Goal: Task Accomplishment & Management: Manage account settings

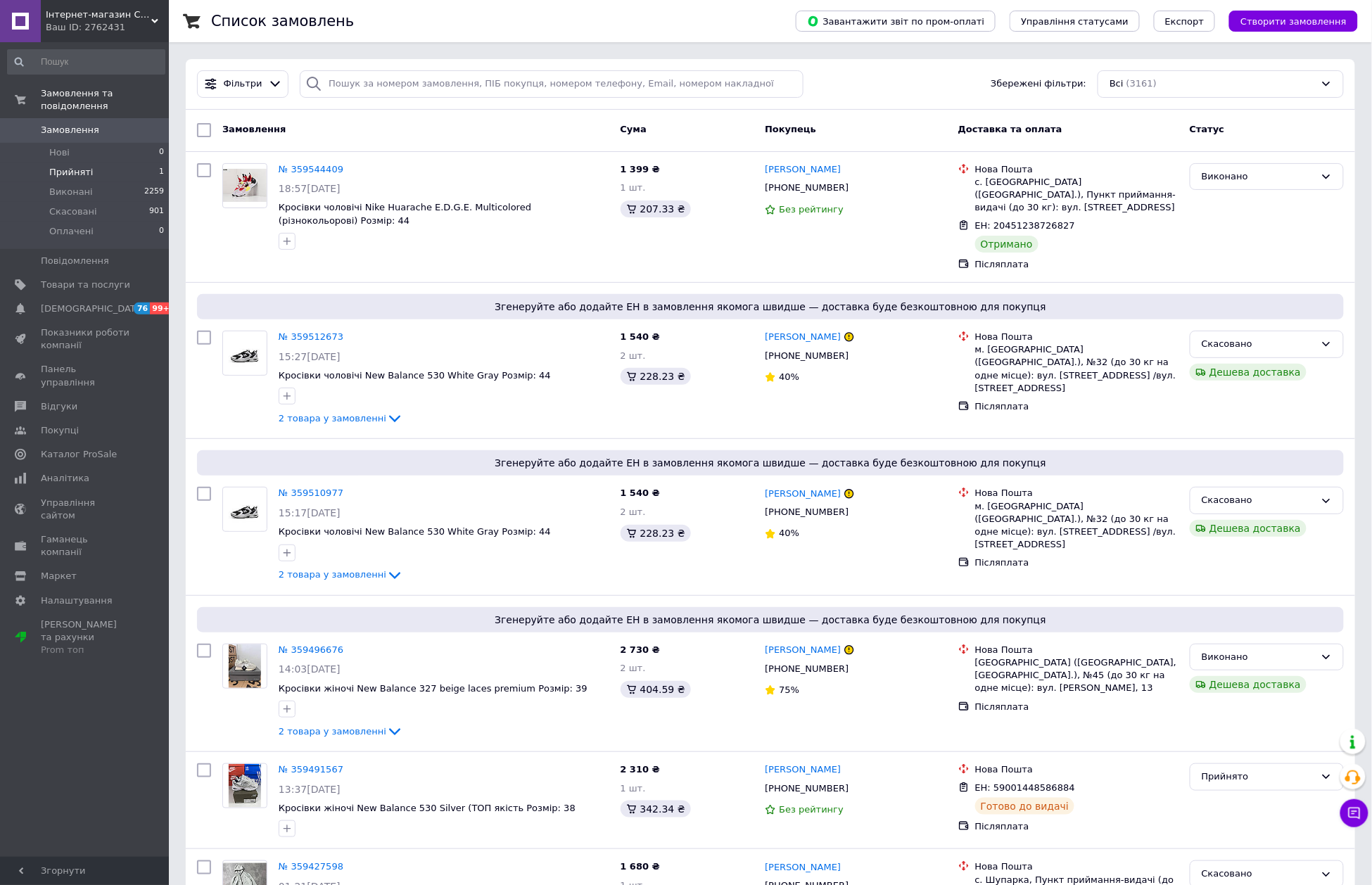
click at [94, 163] on li "Прийняті 1" at bounding box center [86, 173] width 173 height 20
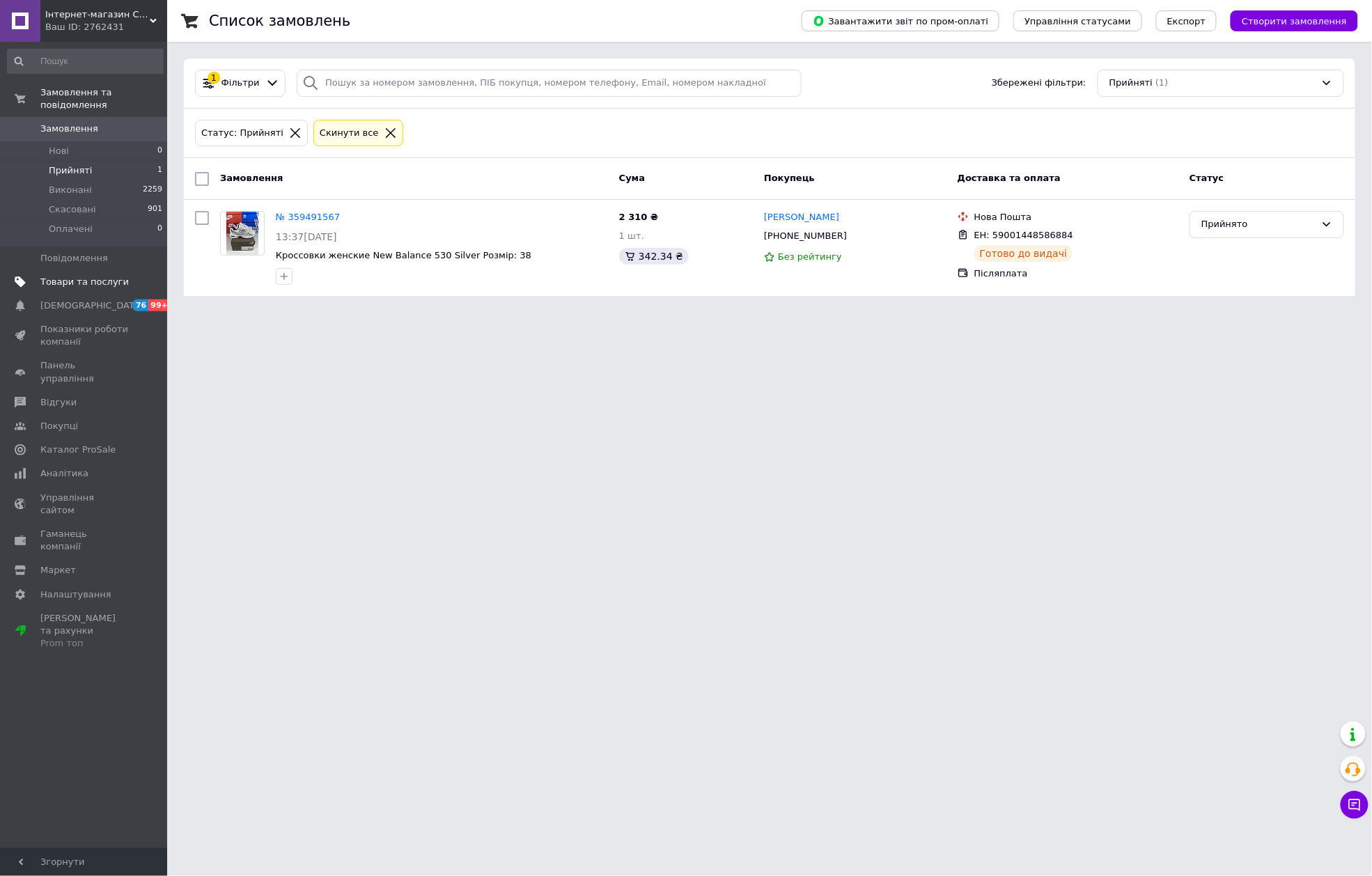
click at [75, 276] on span "Товари та послуги" at bounding box center [84, 282] width 89 height 13
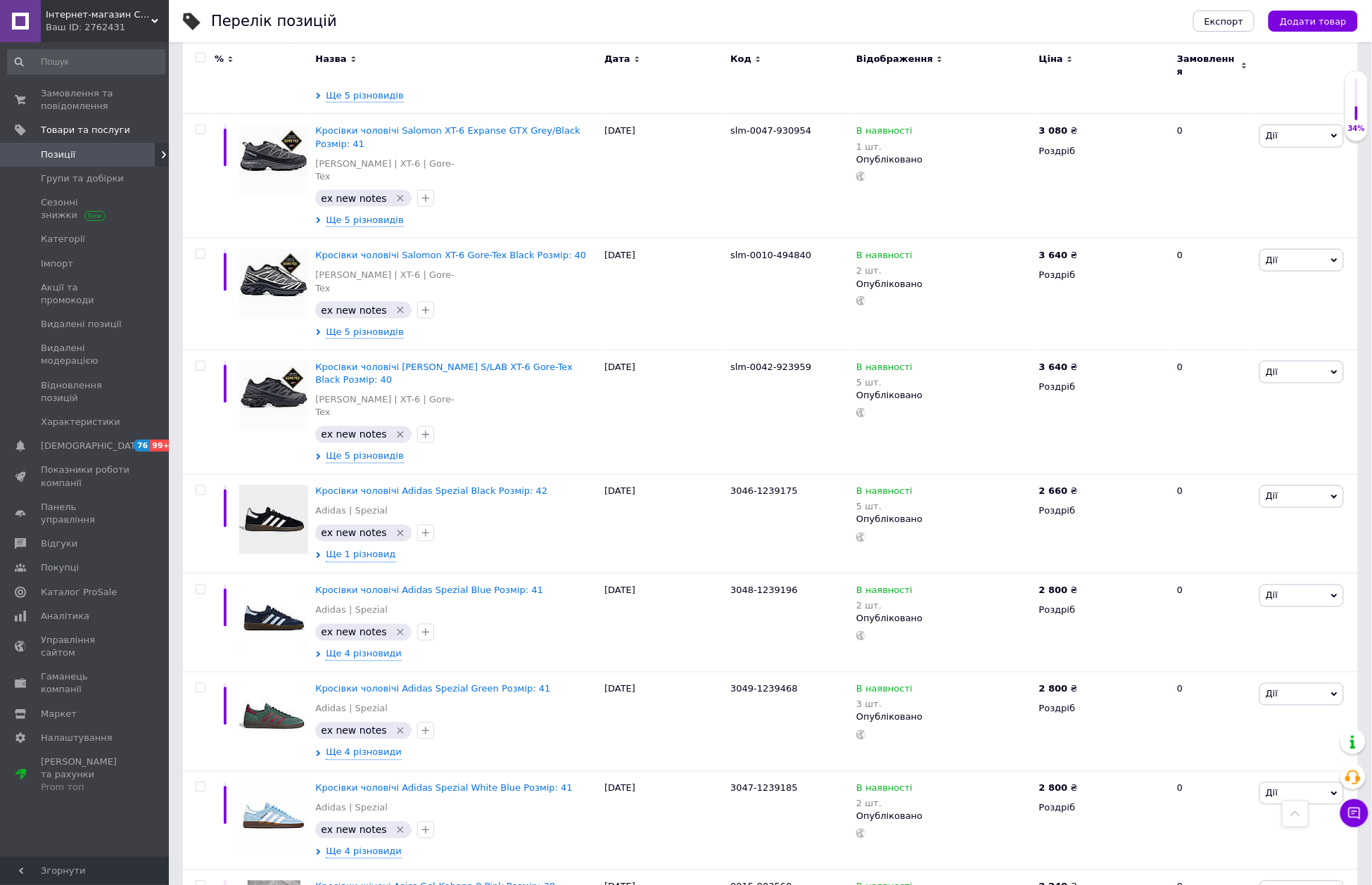
scroll to position [9726, 0]
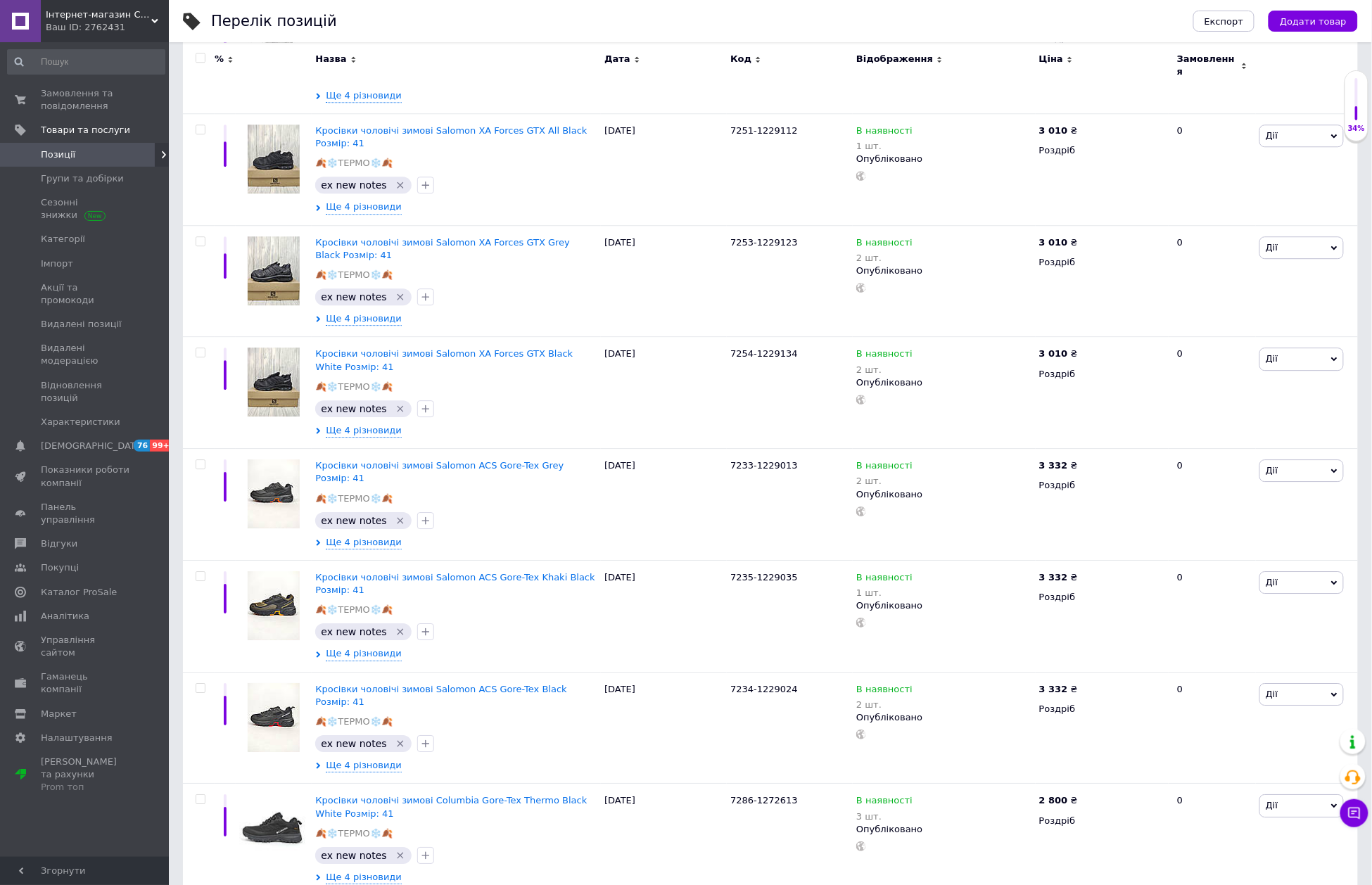
scroll to position [9881, 0]
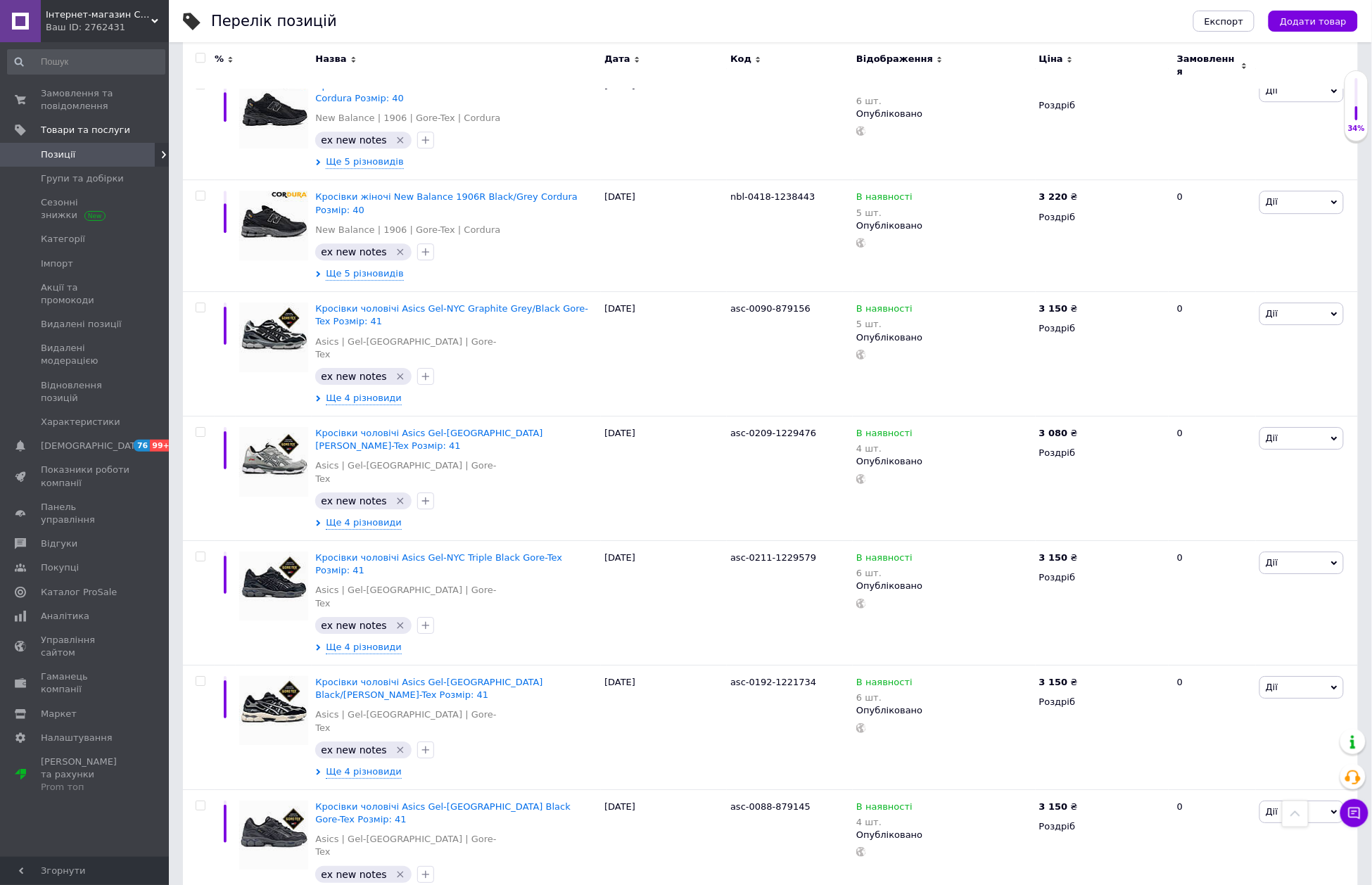
scroll to position [10272, 0]
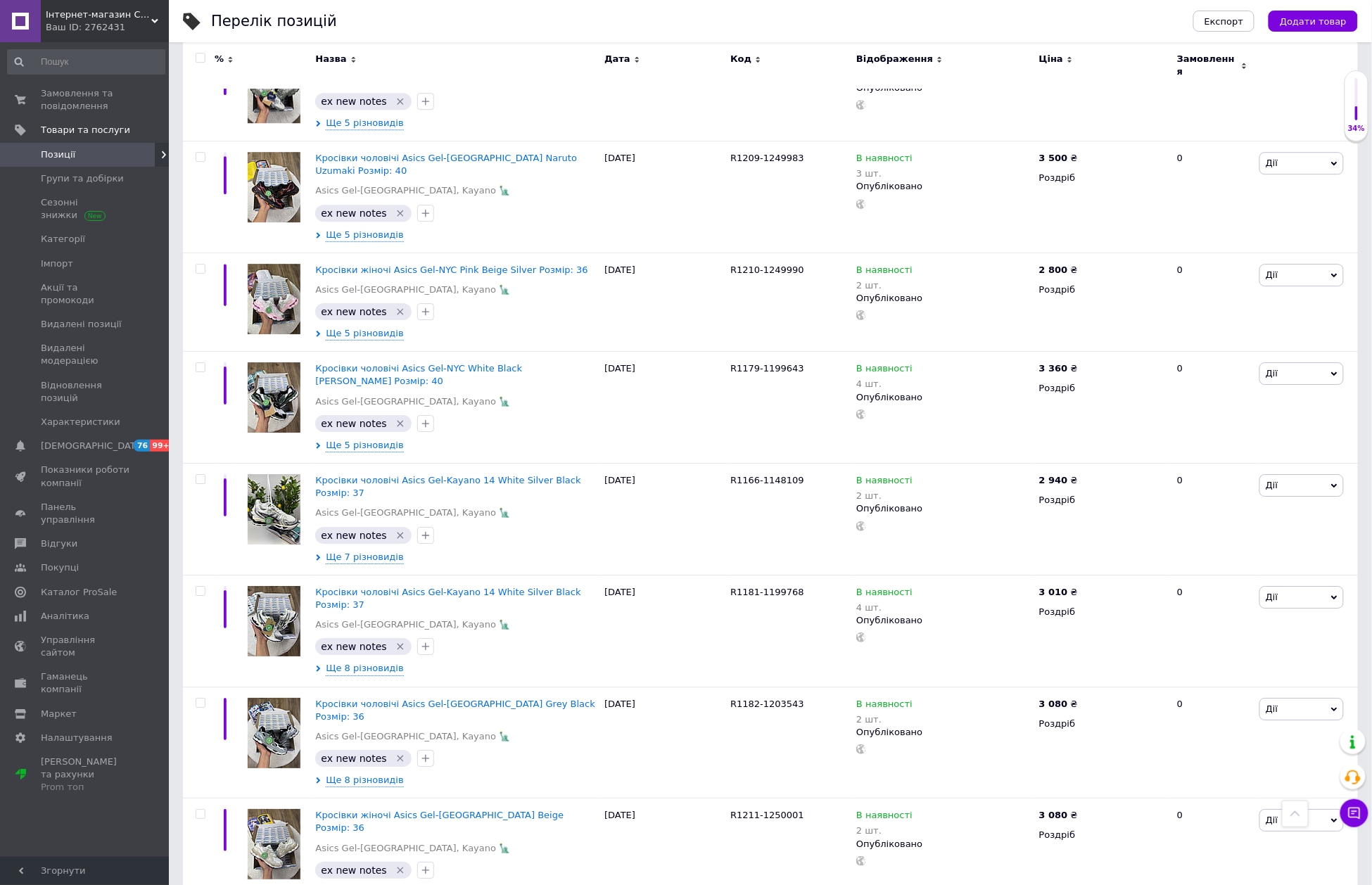
scroll to position [9273, 0]
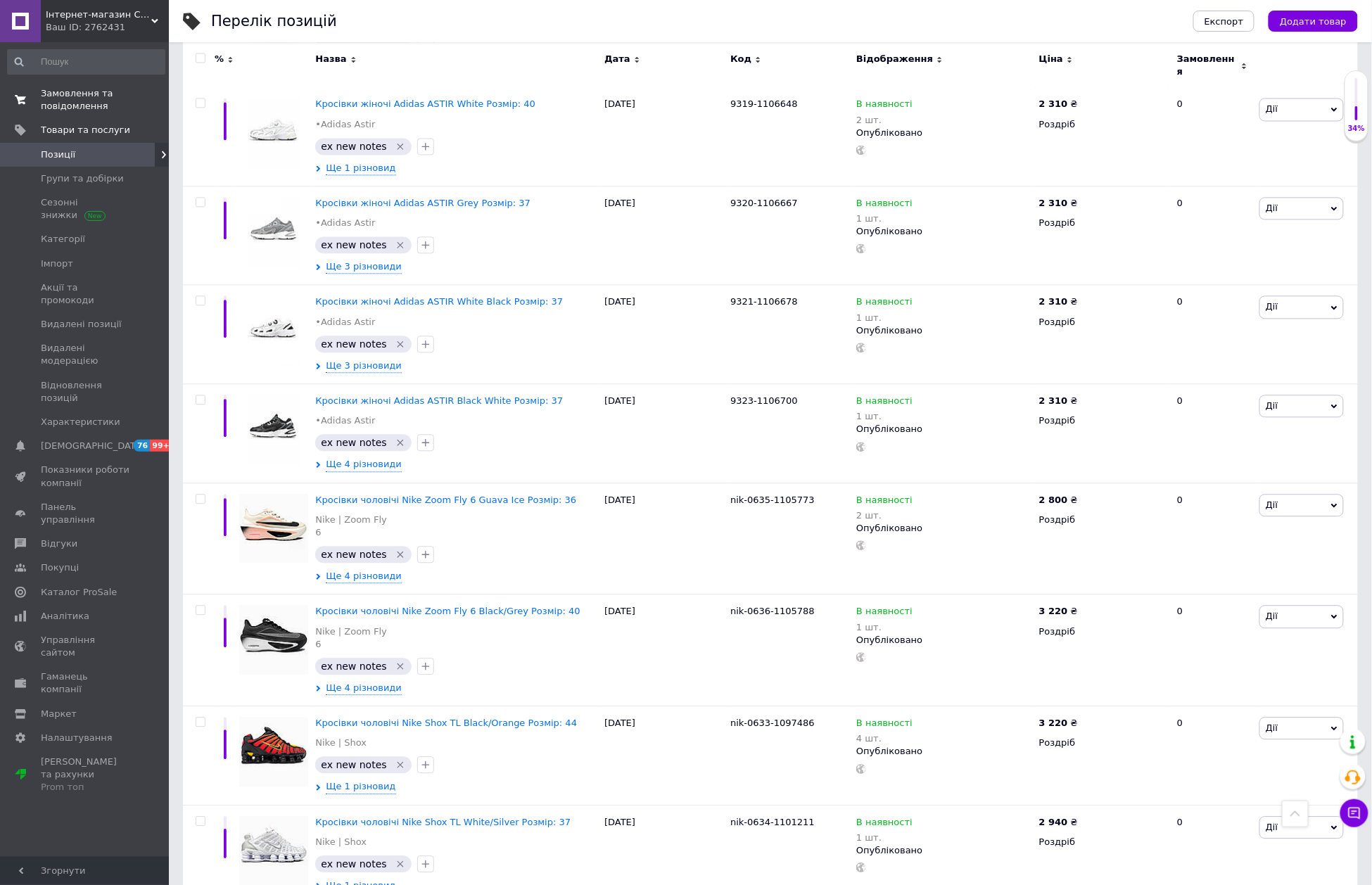
drag, startPoint x: 113, startPoint y: 164, endPoint x: 156, endPoint y: 110, distance: 69.0
click at [113, 164] on link "Позиції" at bounding box center [86, 155] width 173 height 24
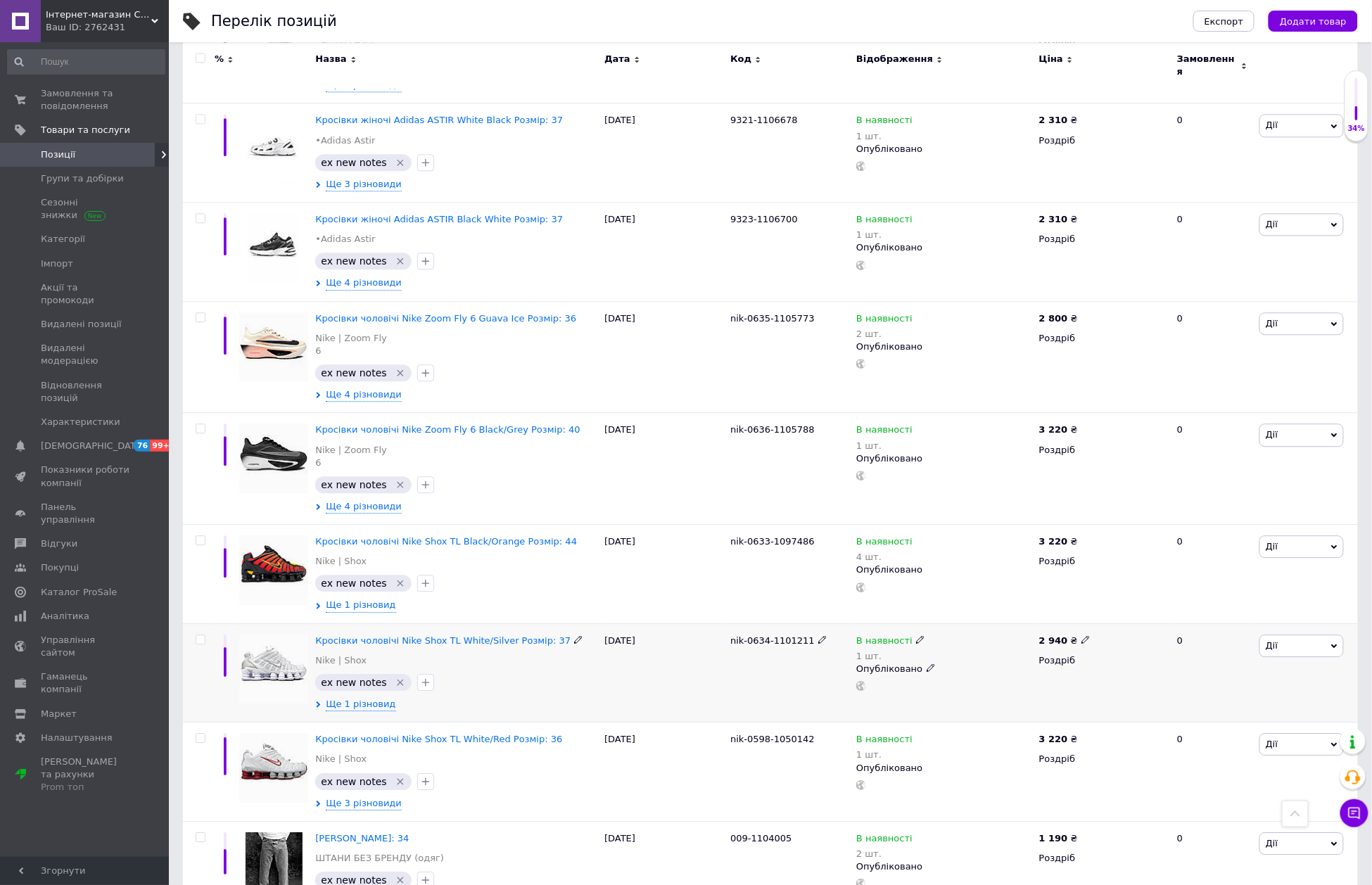
scroll to position [9488, 0]
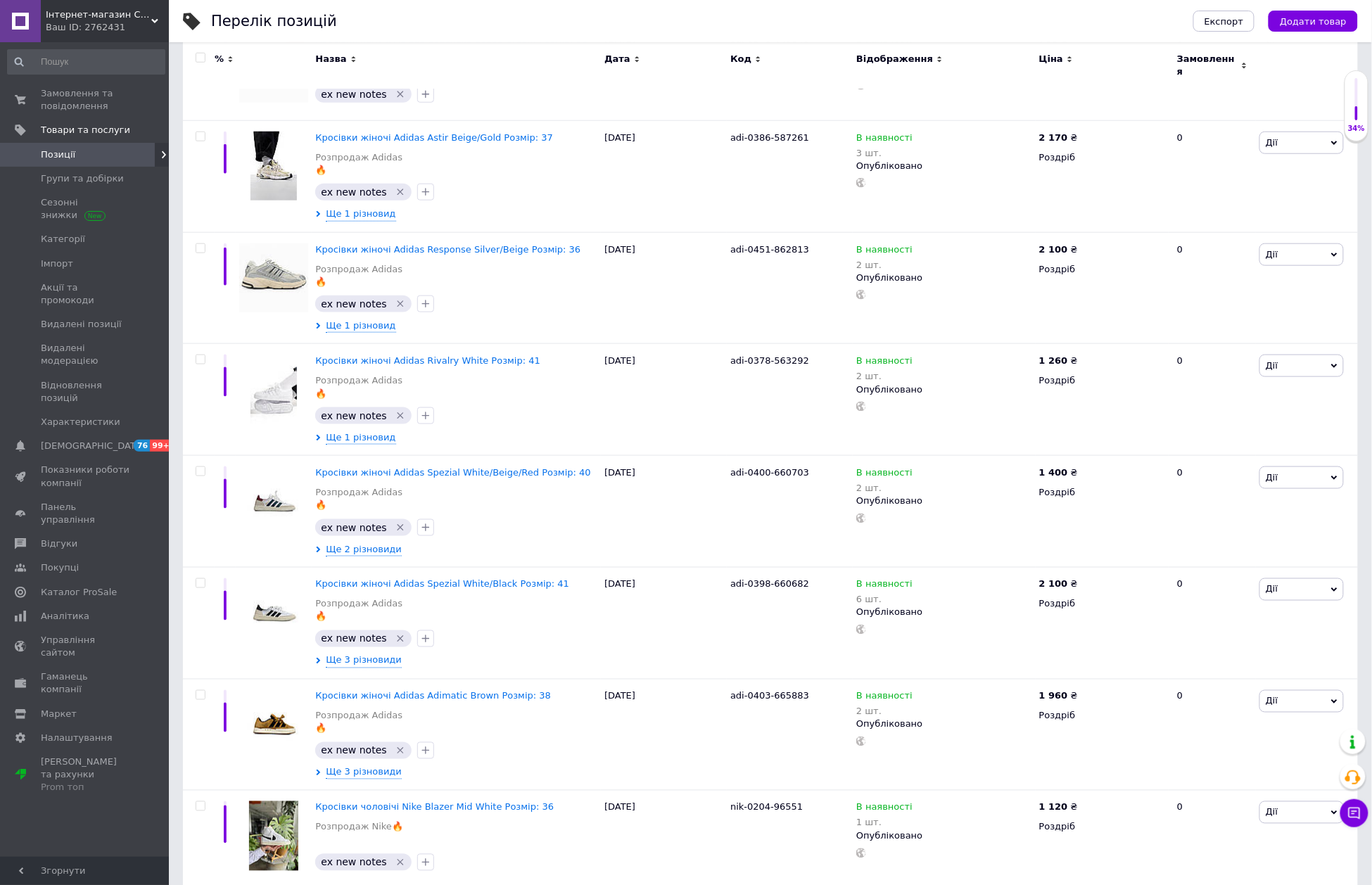
scroll to position [9428, 0]
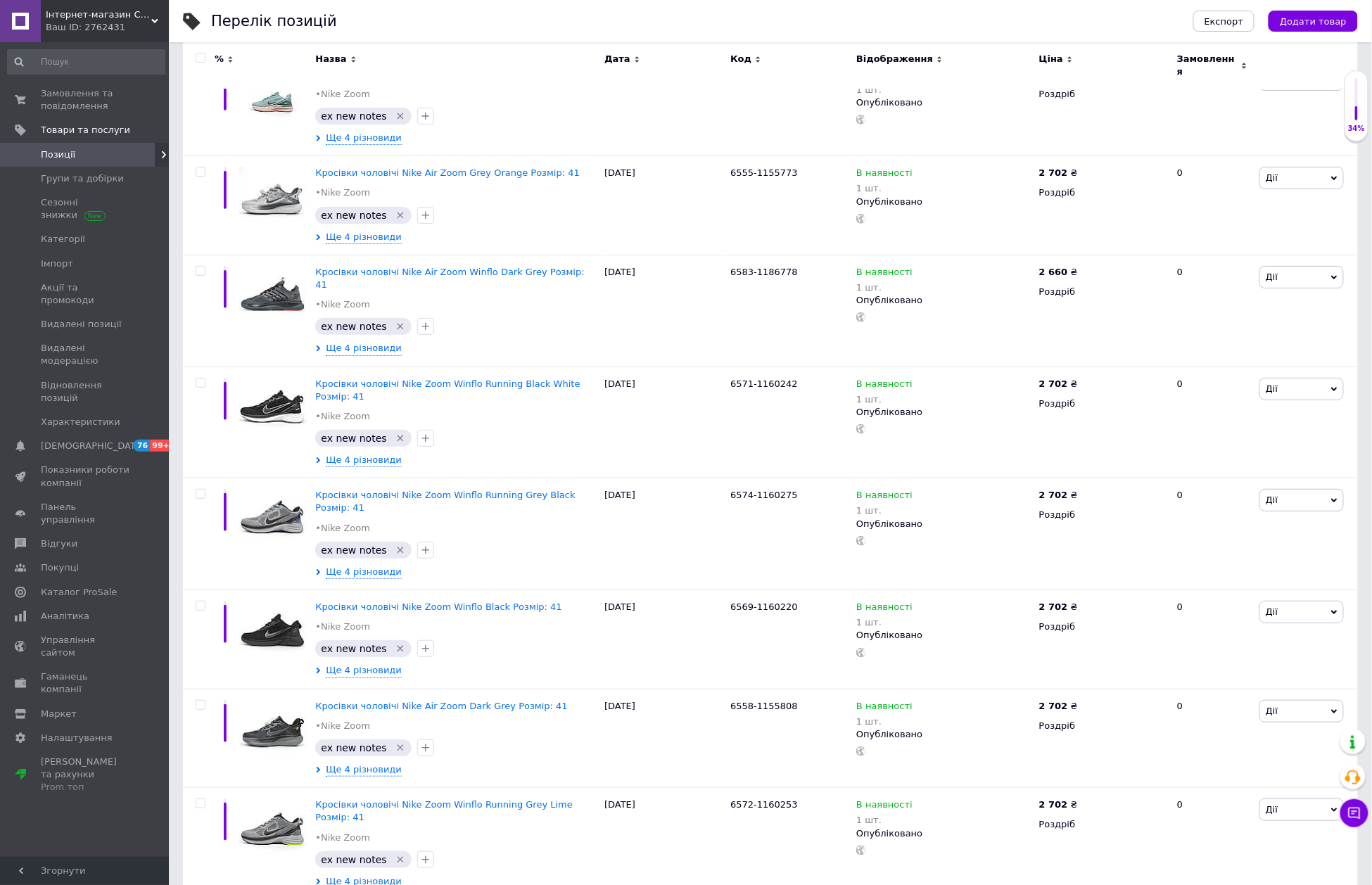
scroll to position [9323, 0]
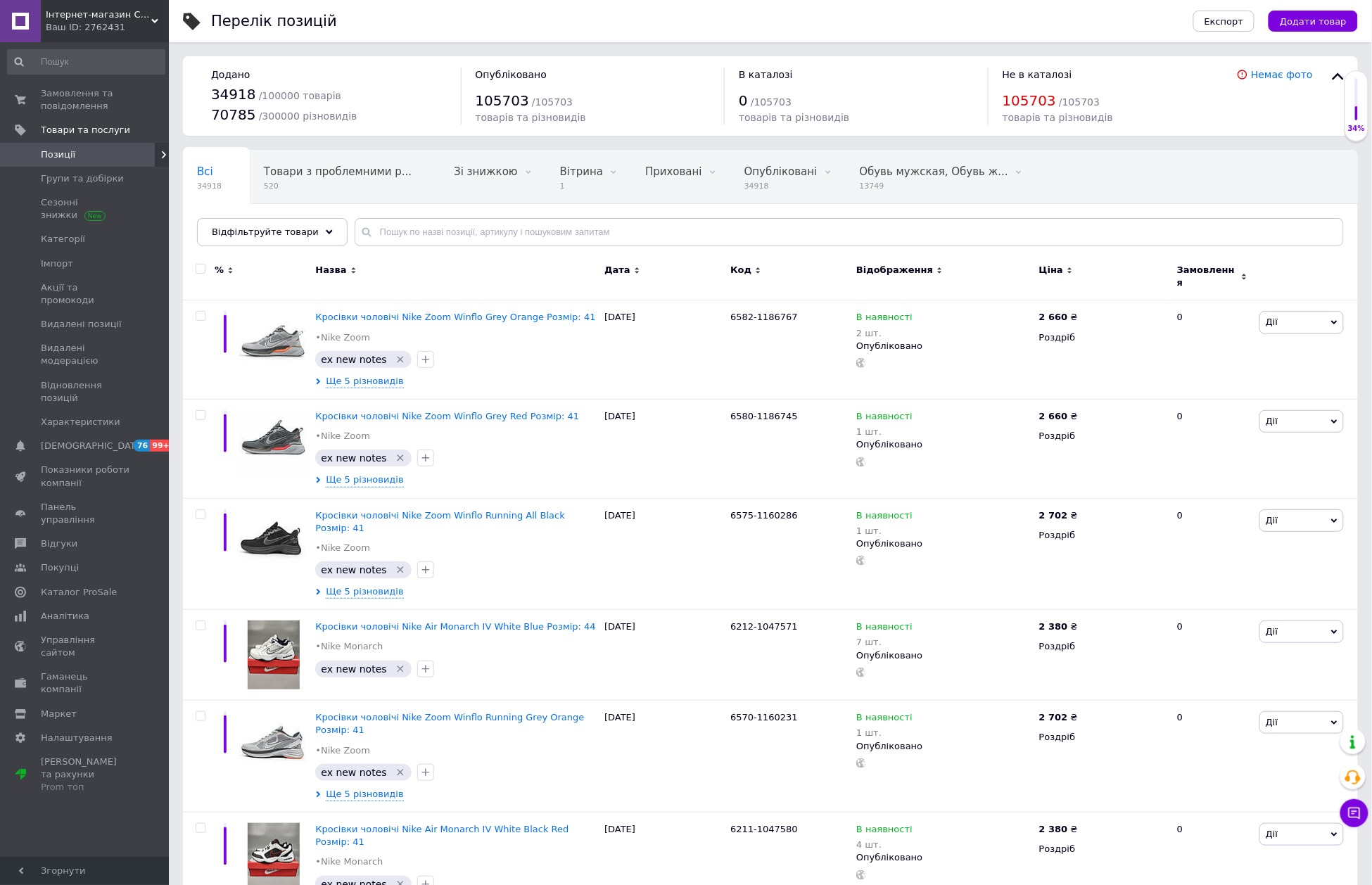
scroll to position [9393, 0]
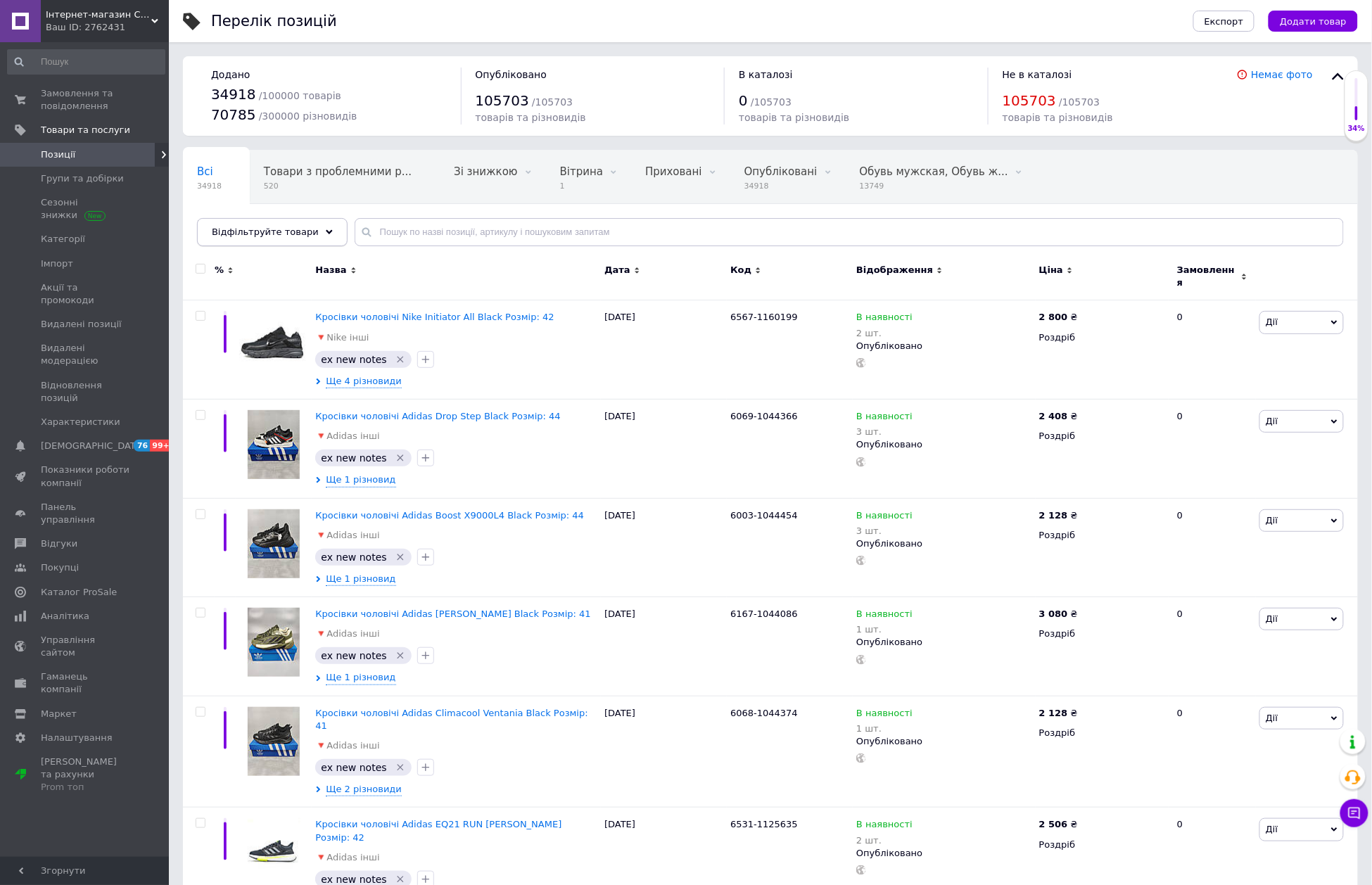
click at [232, 237] on span "Відфільтруйте товари" at bounding box center [265, 232] width 107 height 11
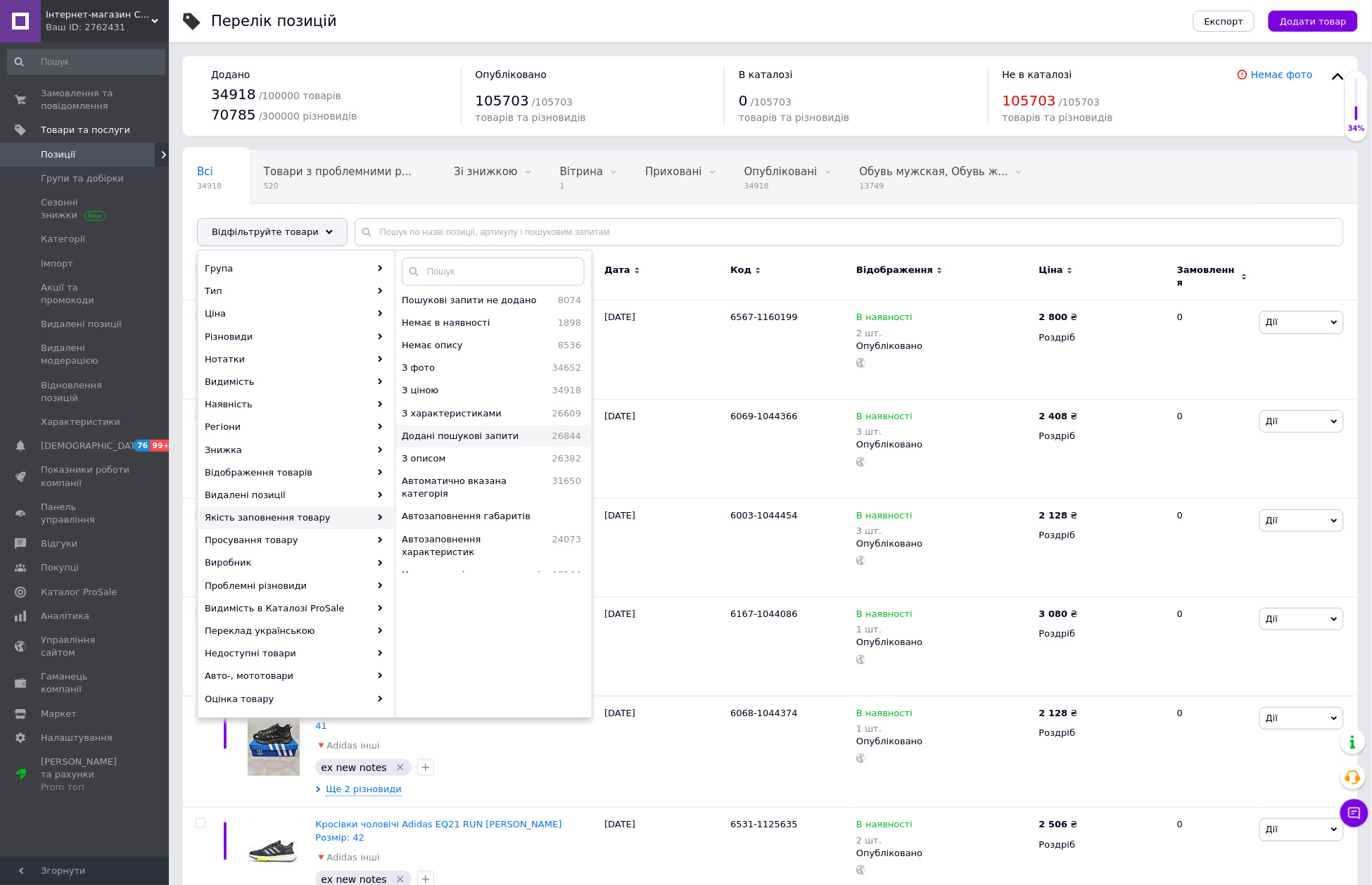
scroll to position [71, 0]
click at [485, 346] on span "Немає опису" at bounding box center [462, 344] width 119 height 13
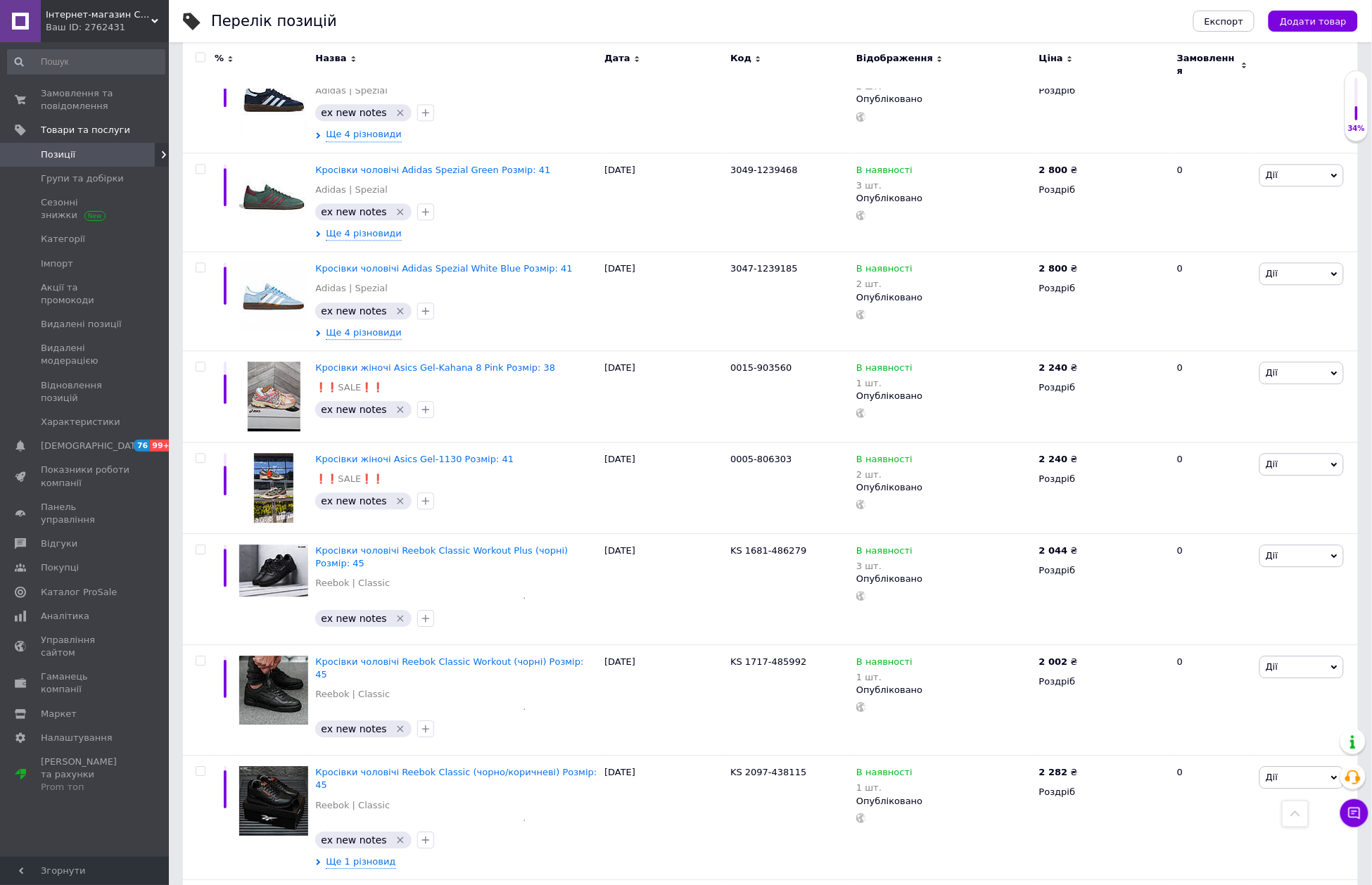
scroll to position [9777, 0]
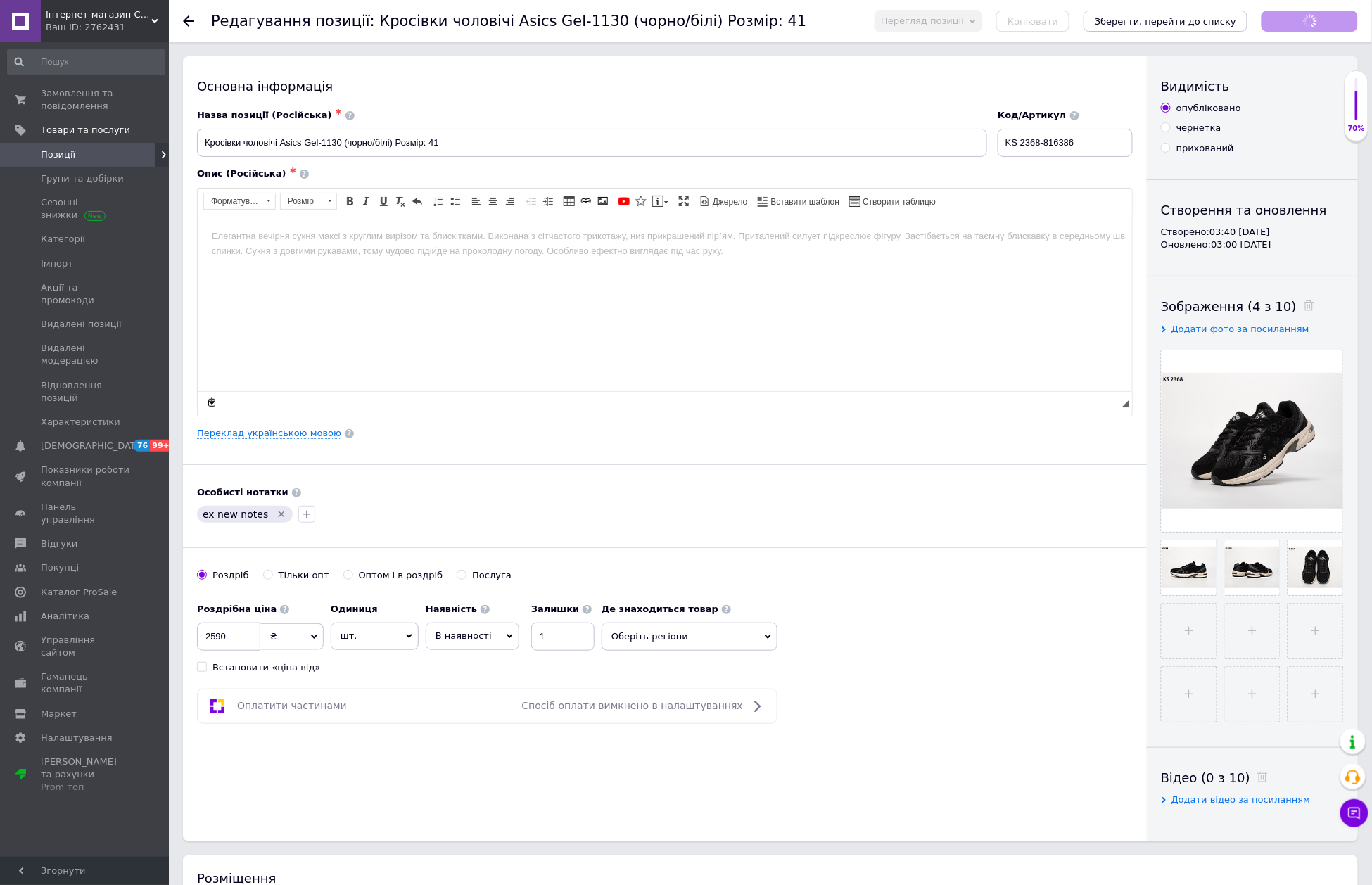
scroll to position [375, 0]
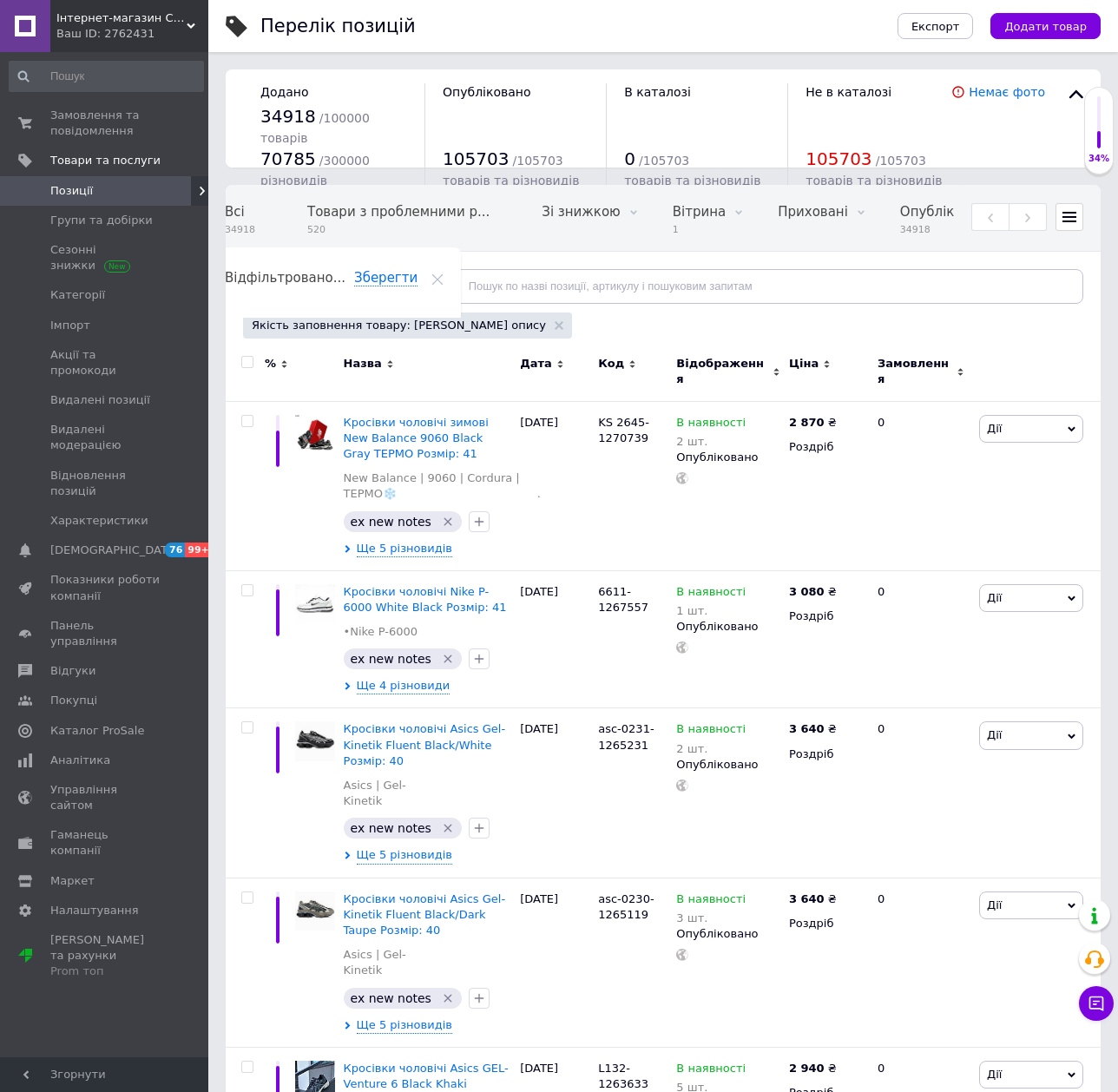
drag, startPoint x: 246, startPoint y: 366, endPoint x: 258, endPoint y: 354, distance: 17.0
click at [246, 366] on input "checkbox" at bounding box center [246, 362] width 11 height 11
checkbox input "true"
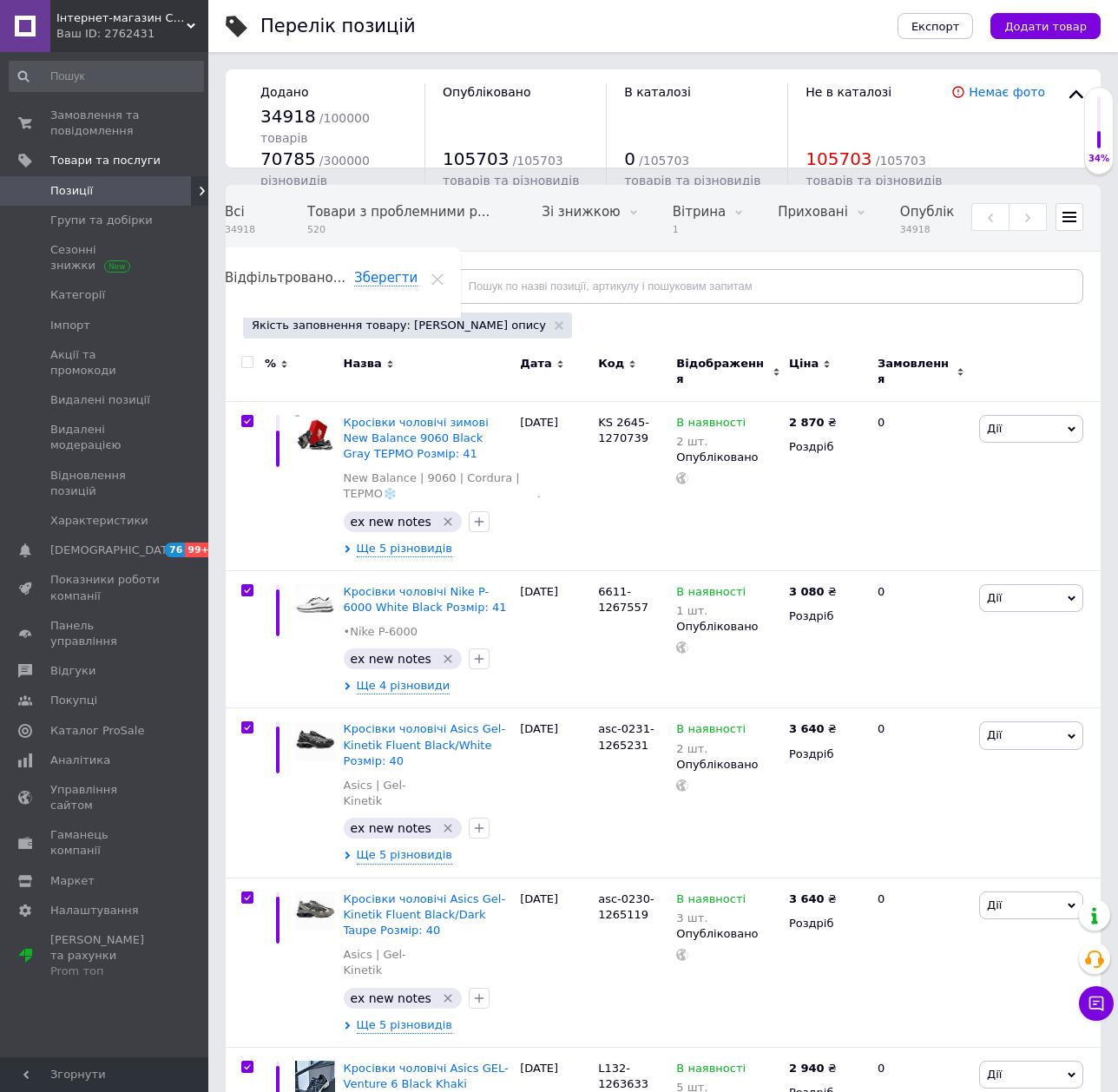
checkbox input "true"
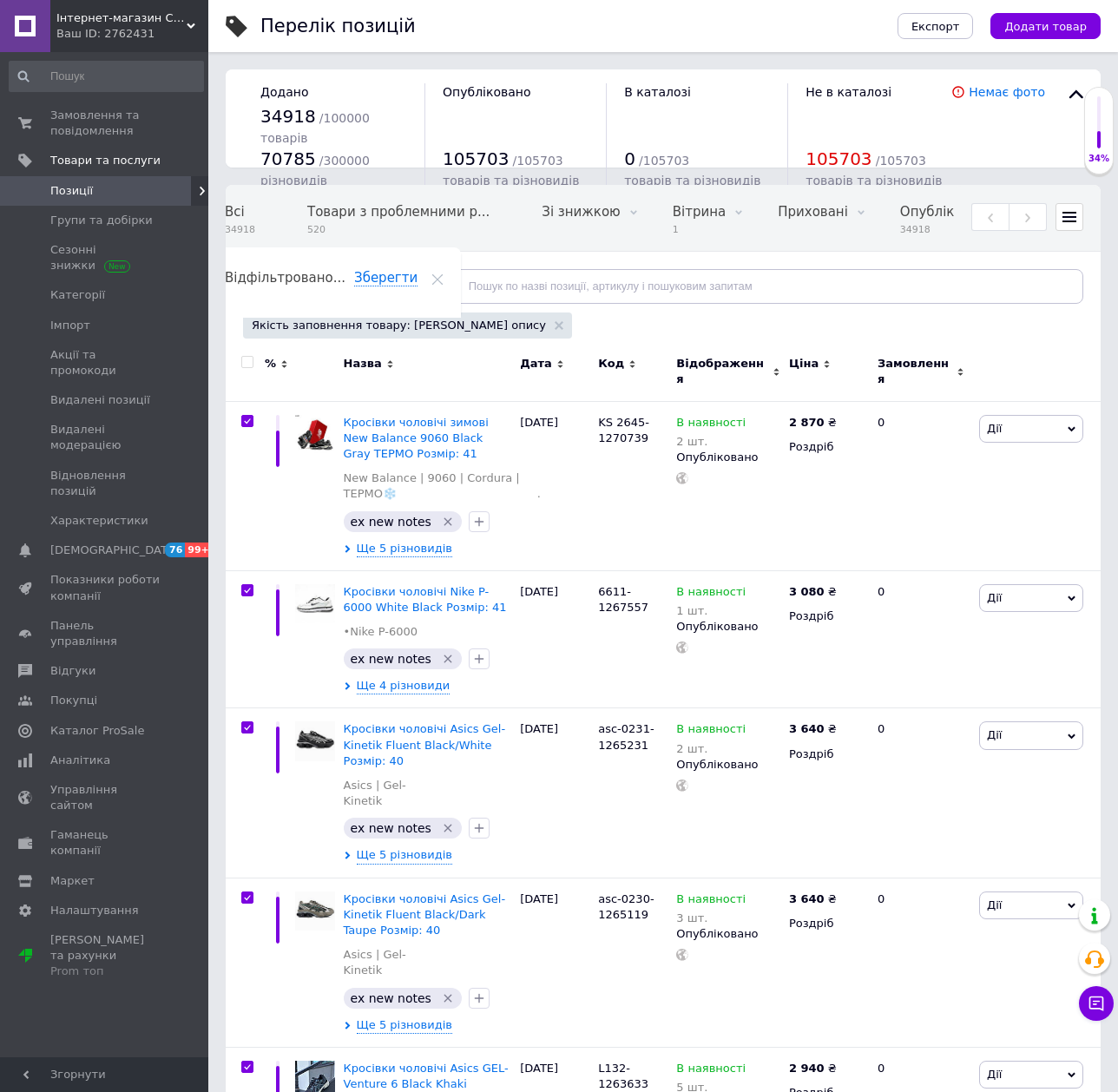
checkbox input "true"
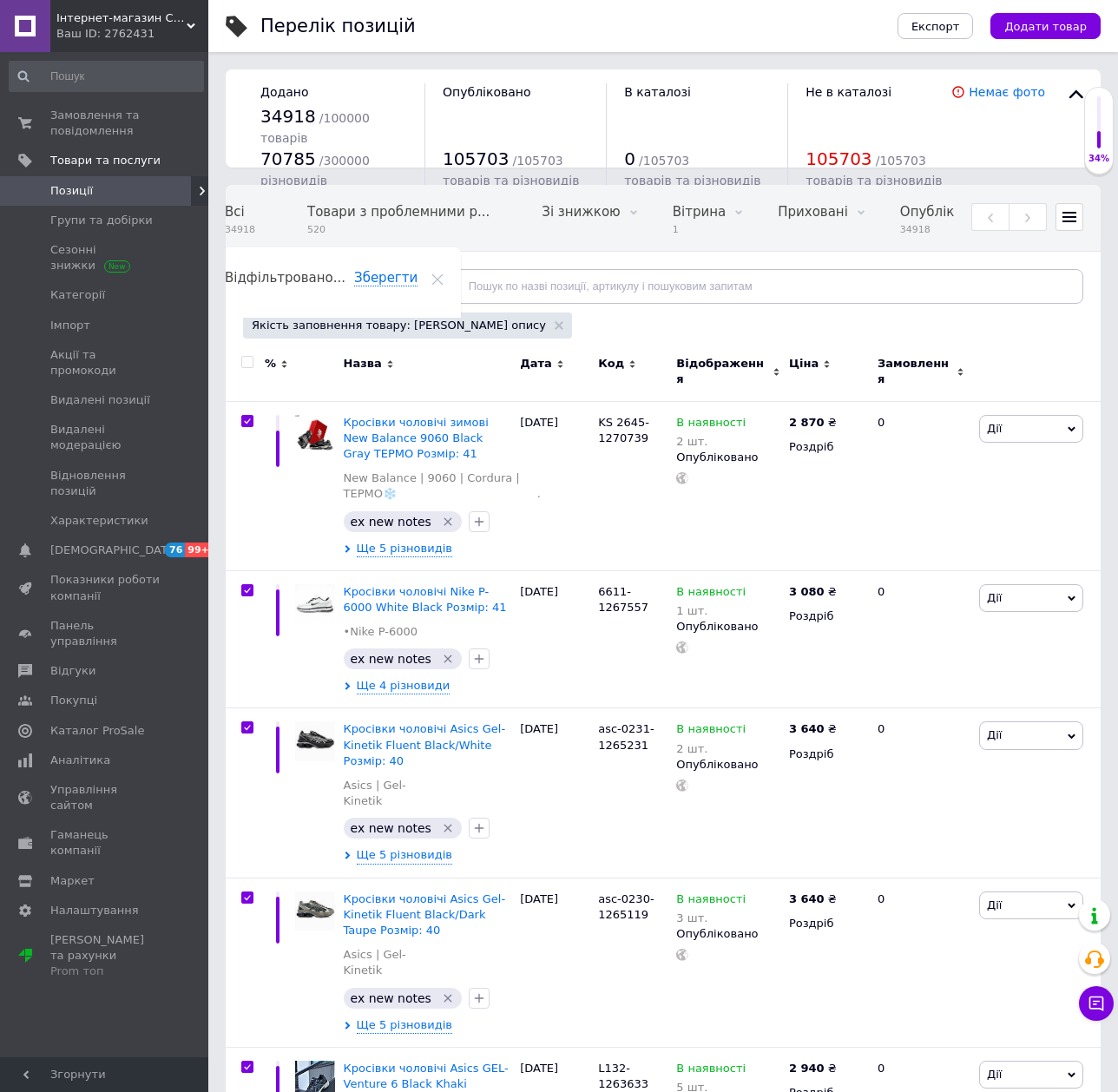
checkbox input "true"
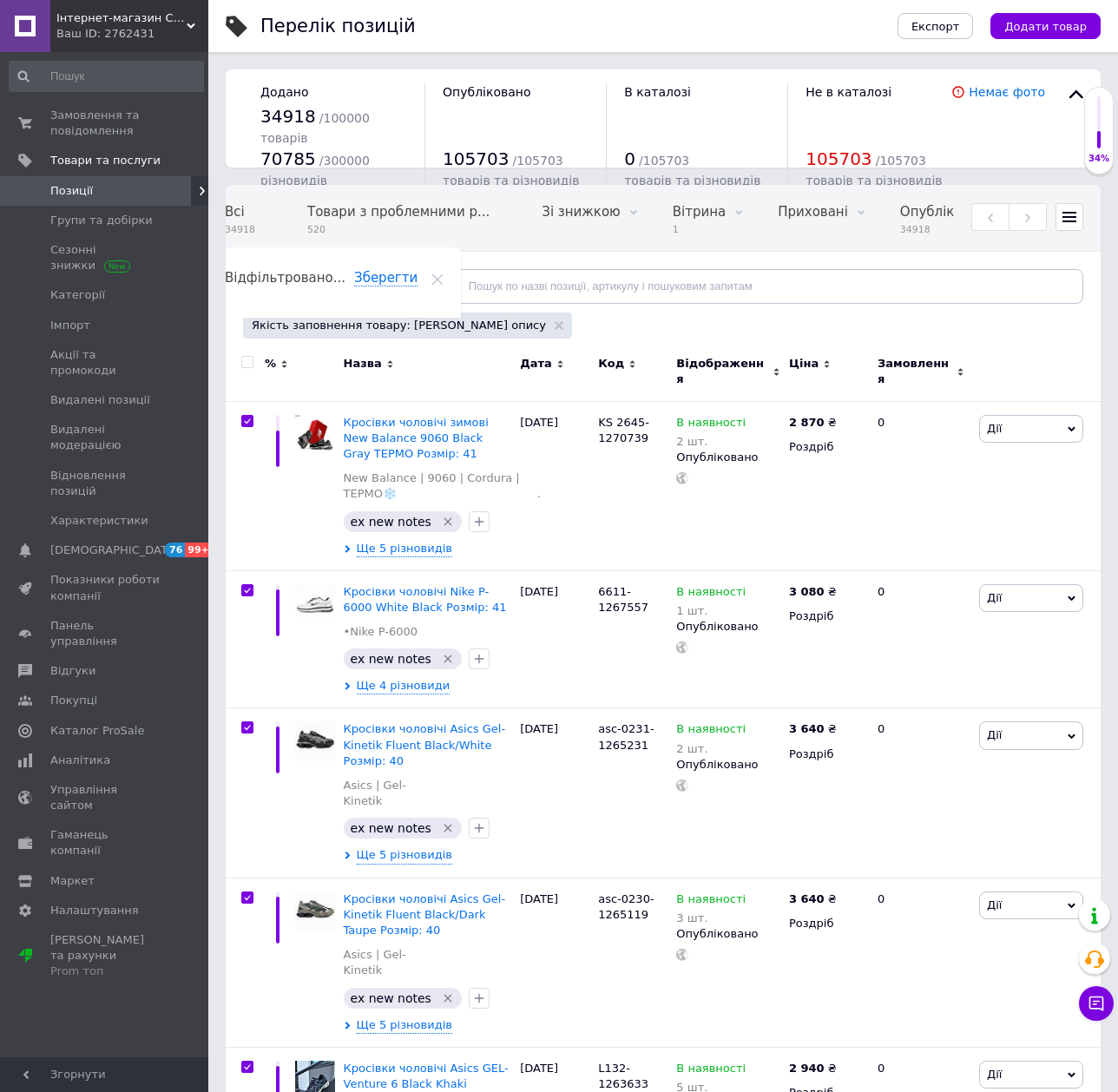
checkbox input "true"
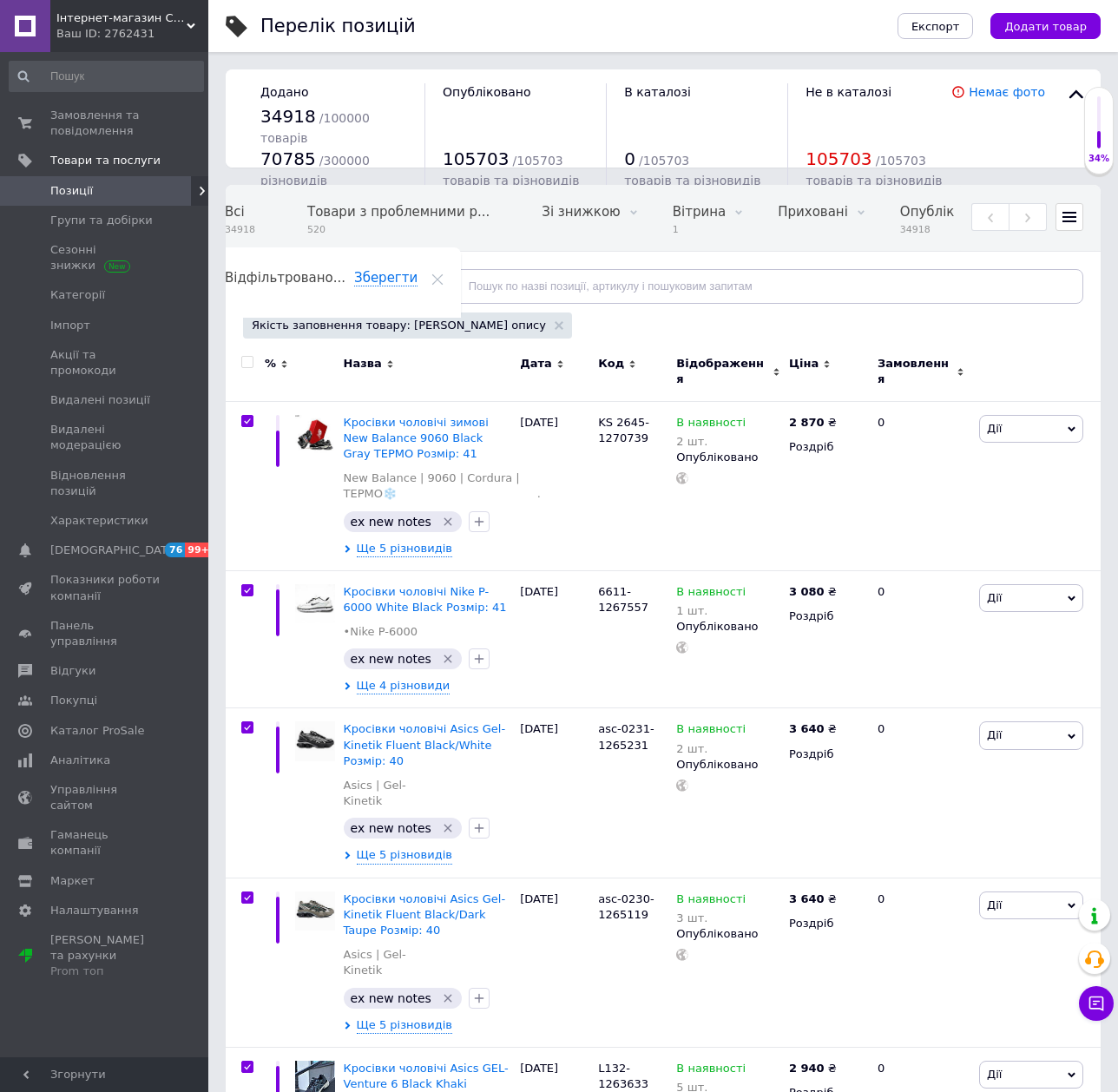
checkbox input "true"
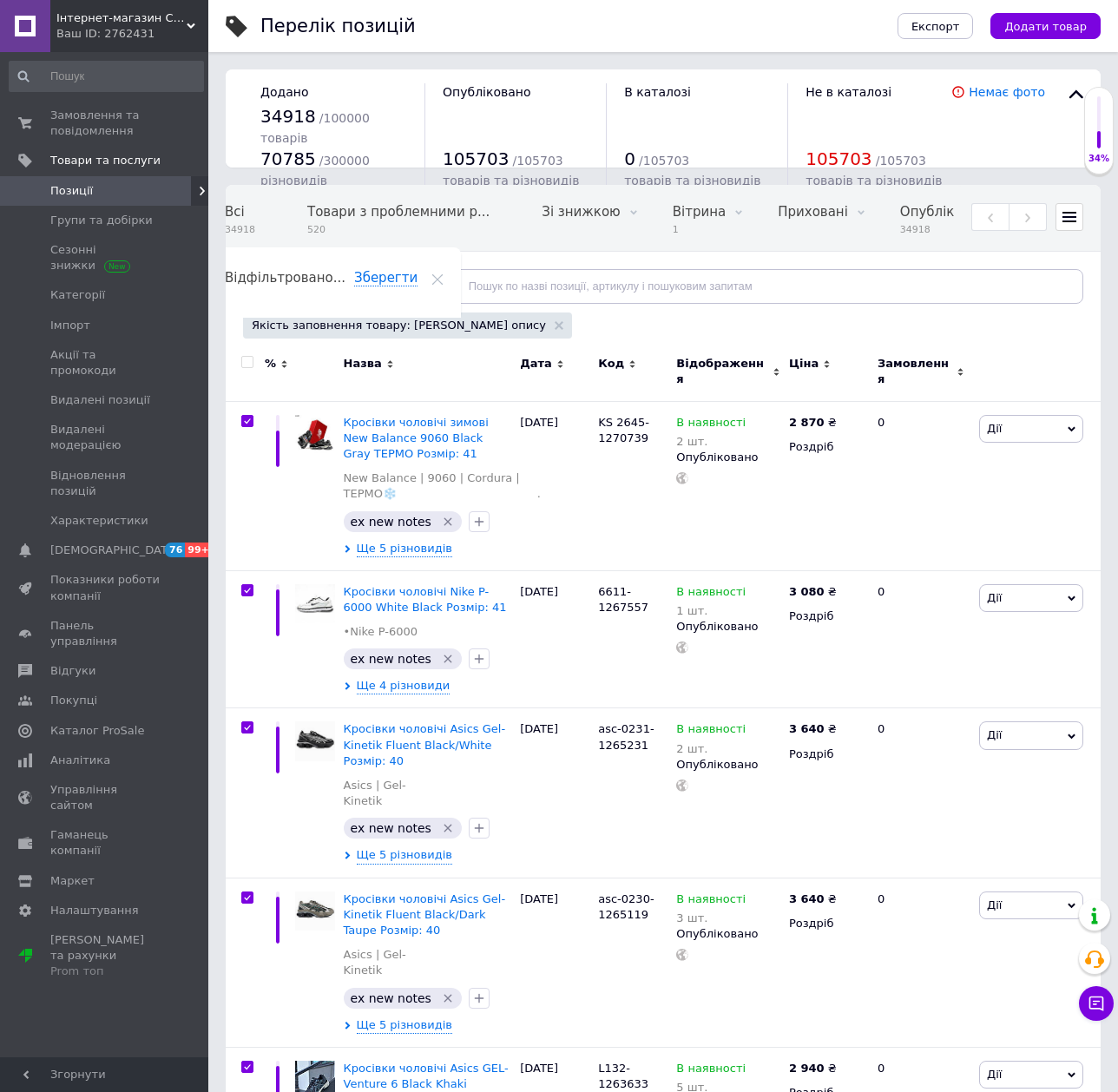
checkbox input "true"
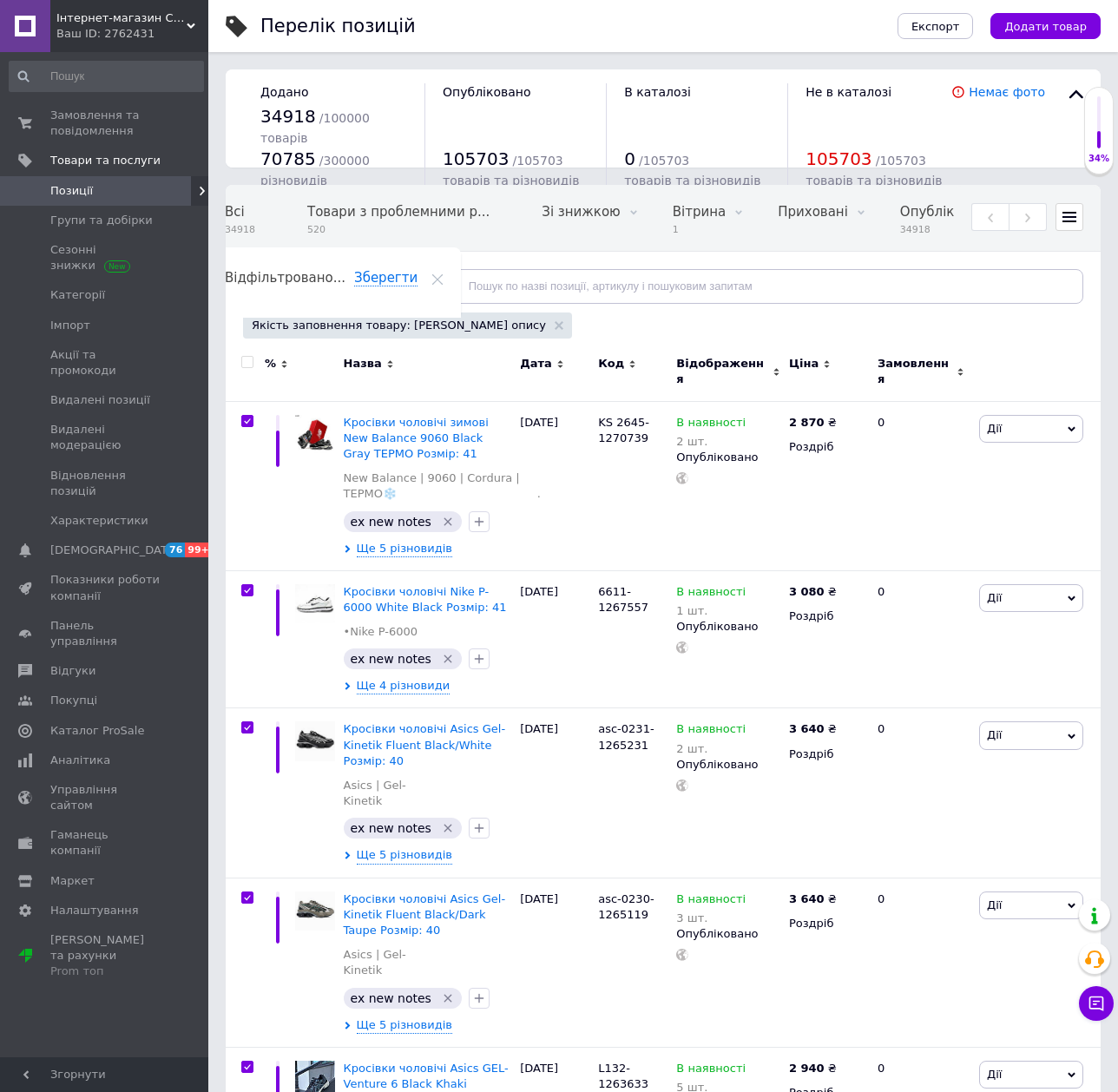
checkbox input "true"
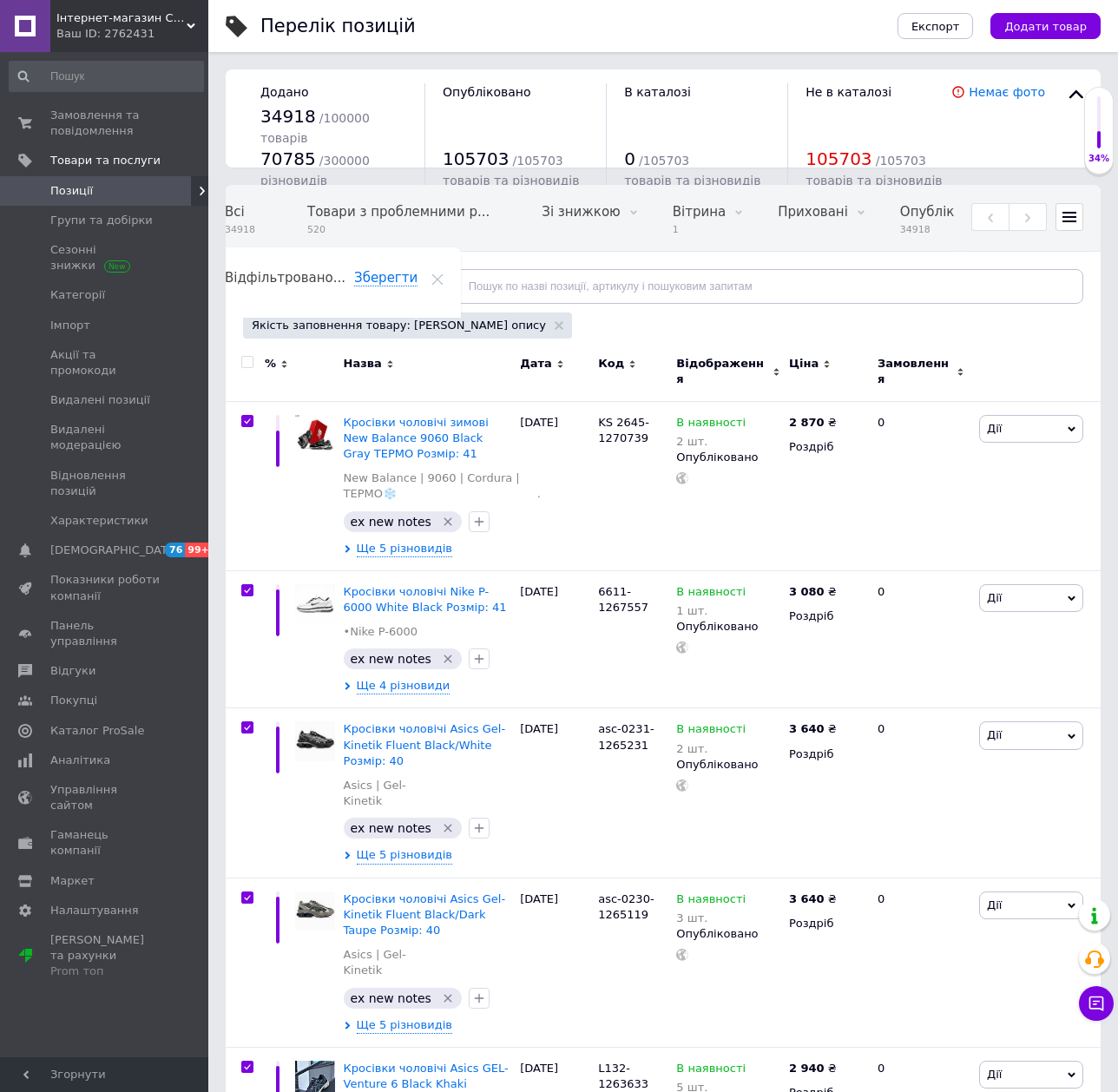
checkbox input "true"
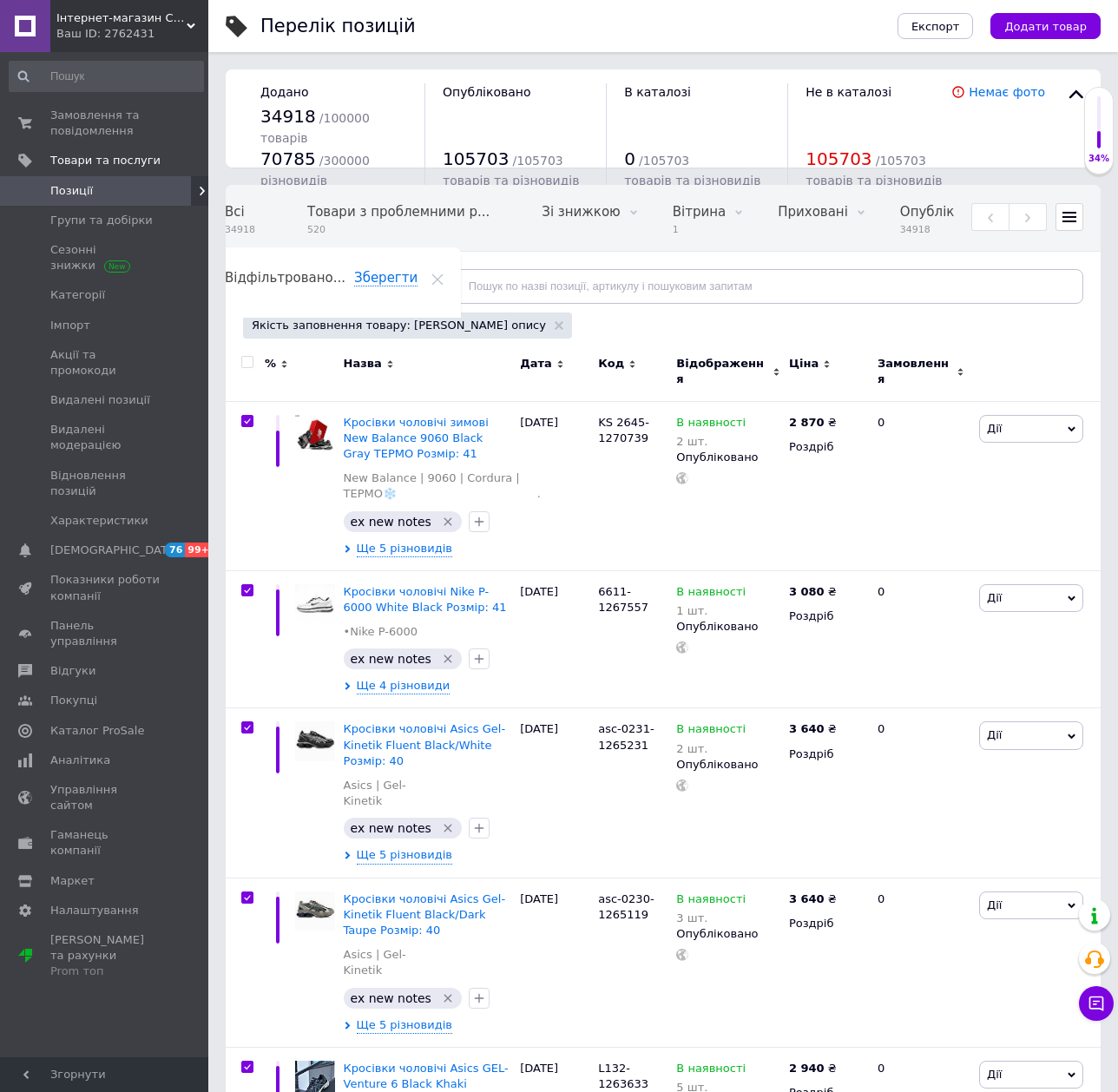
checkbox input "true"
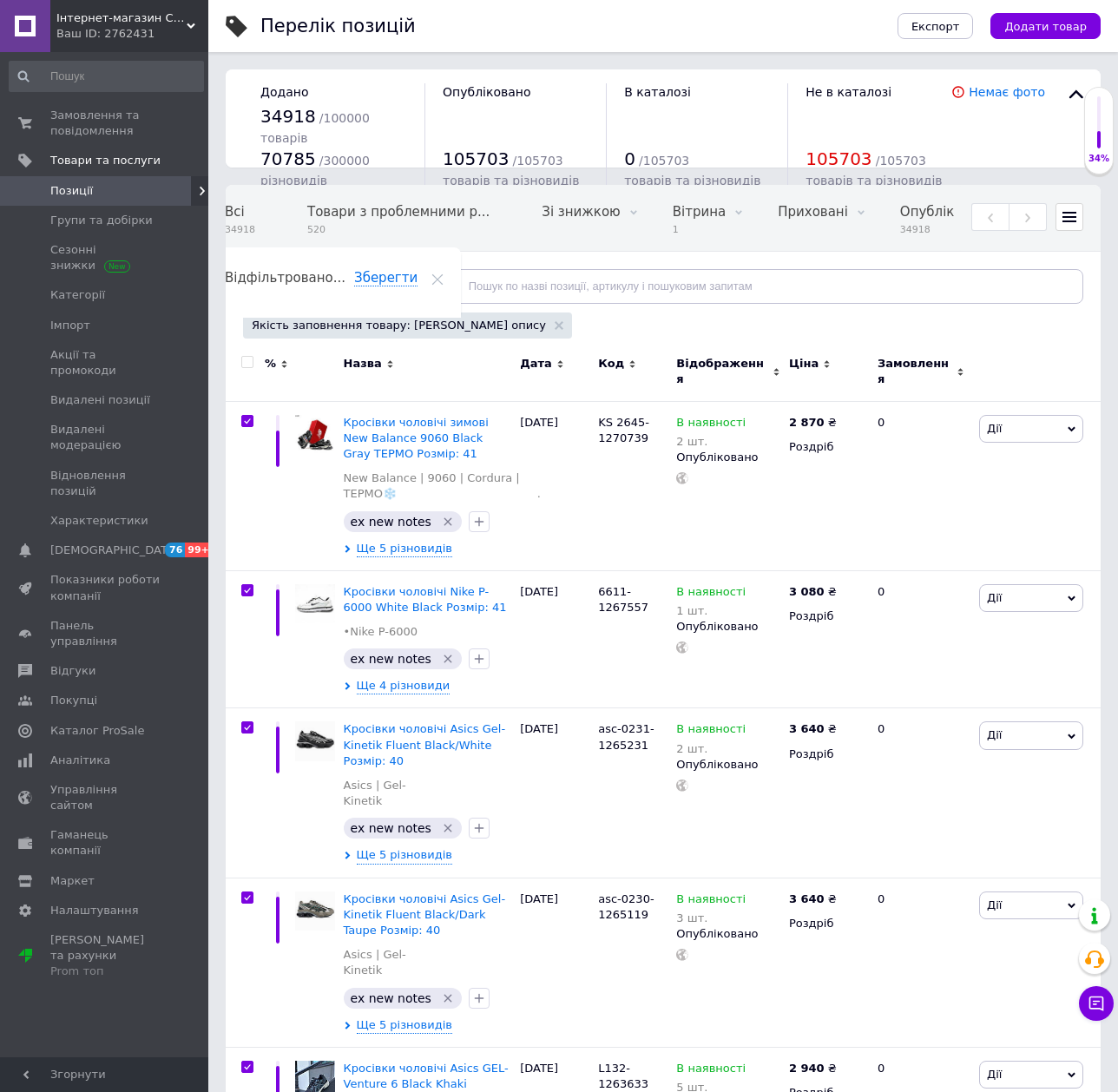
checkbox input "true"
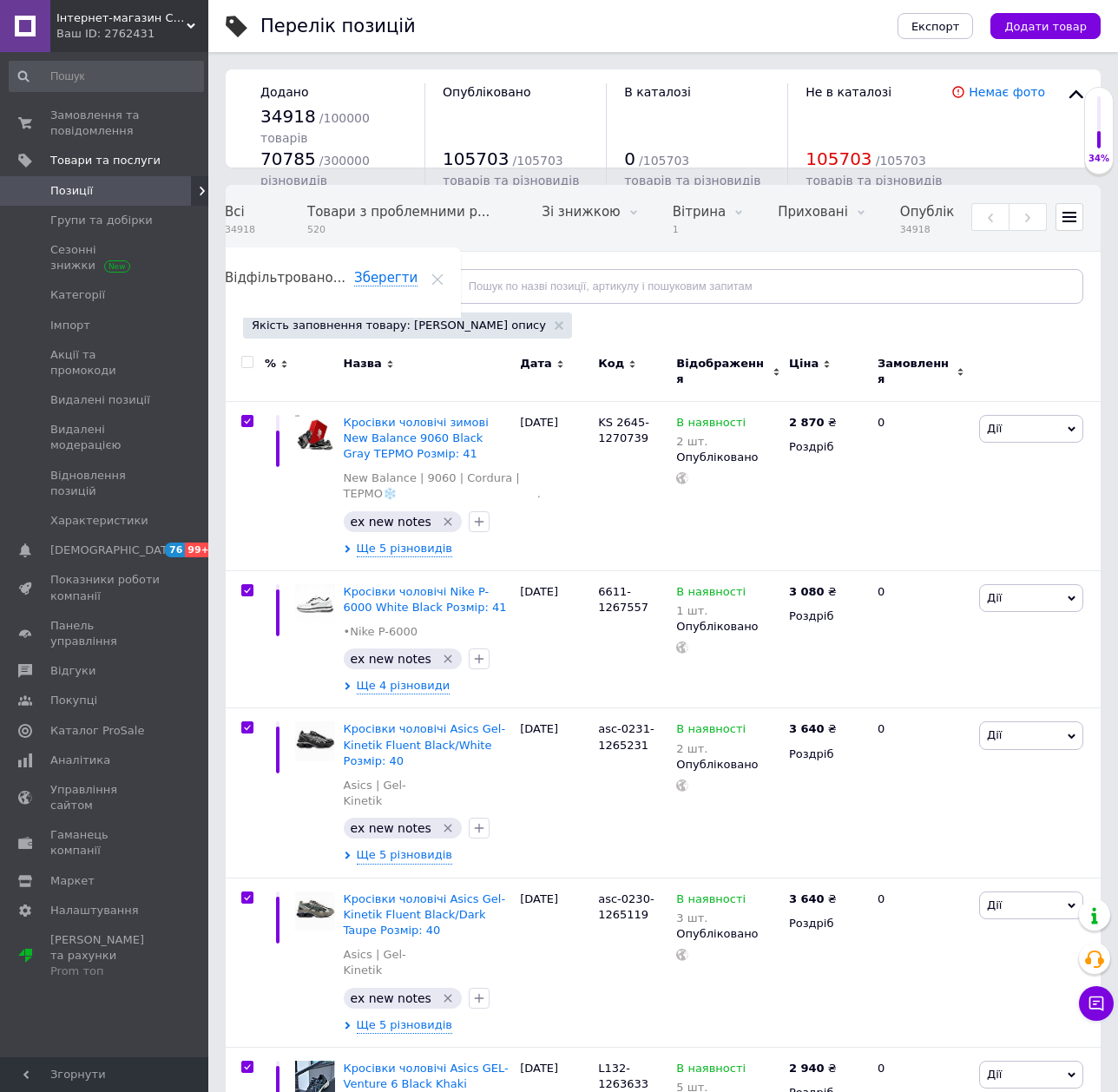
checkbox input "true"
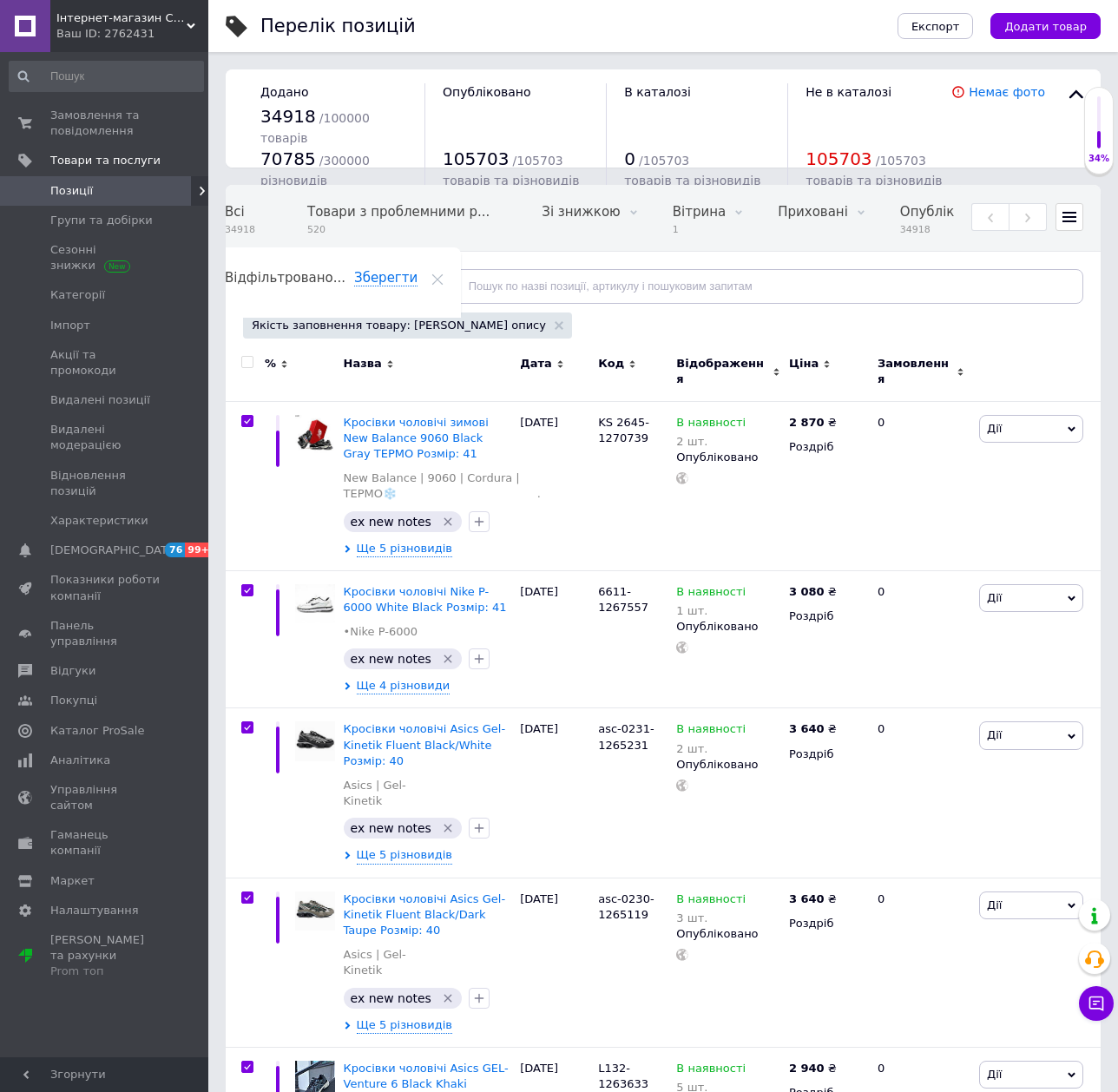
checkbox input "true"
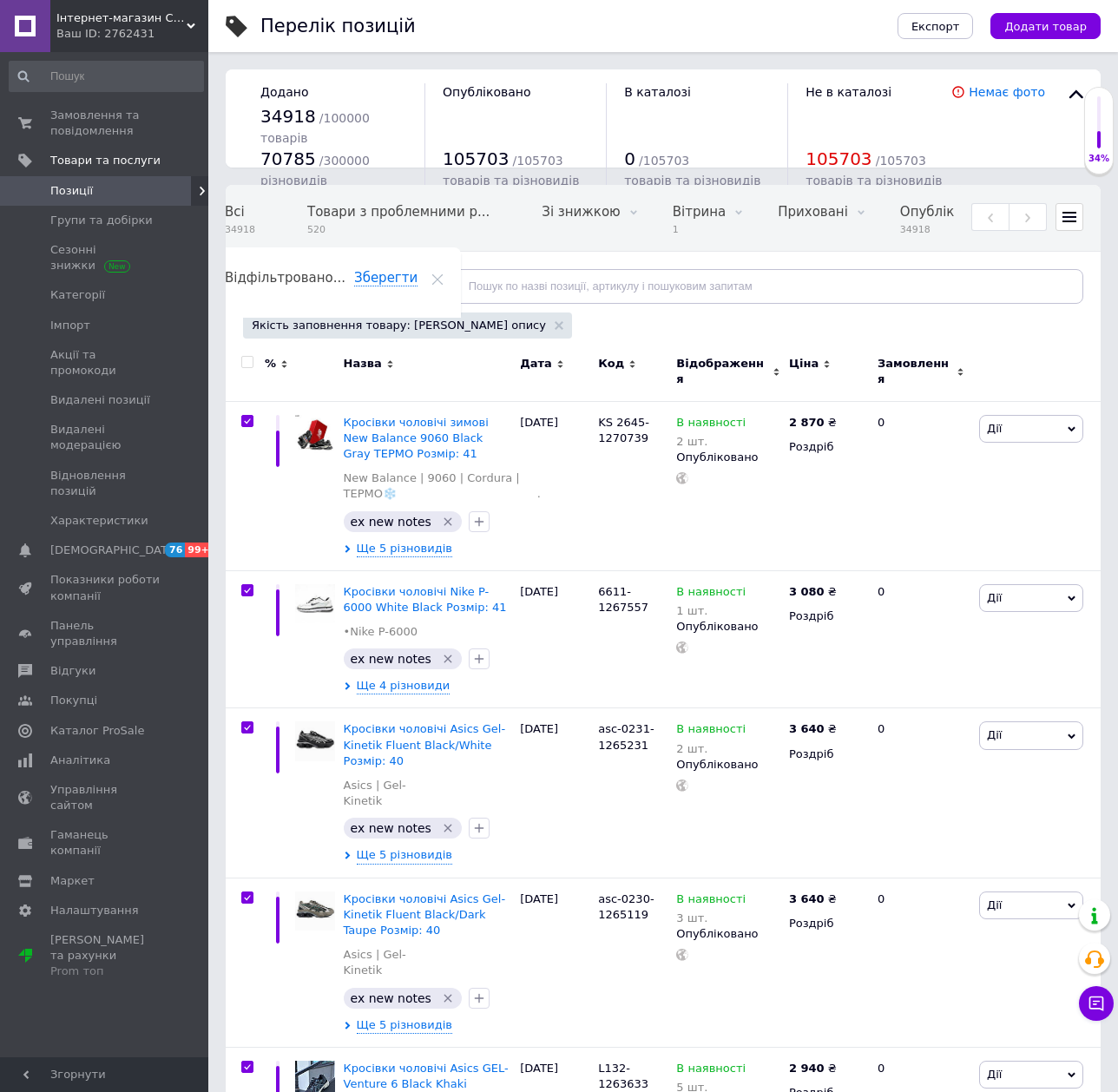
checkbox input "true"
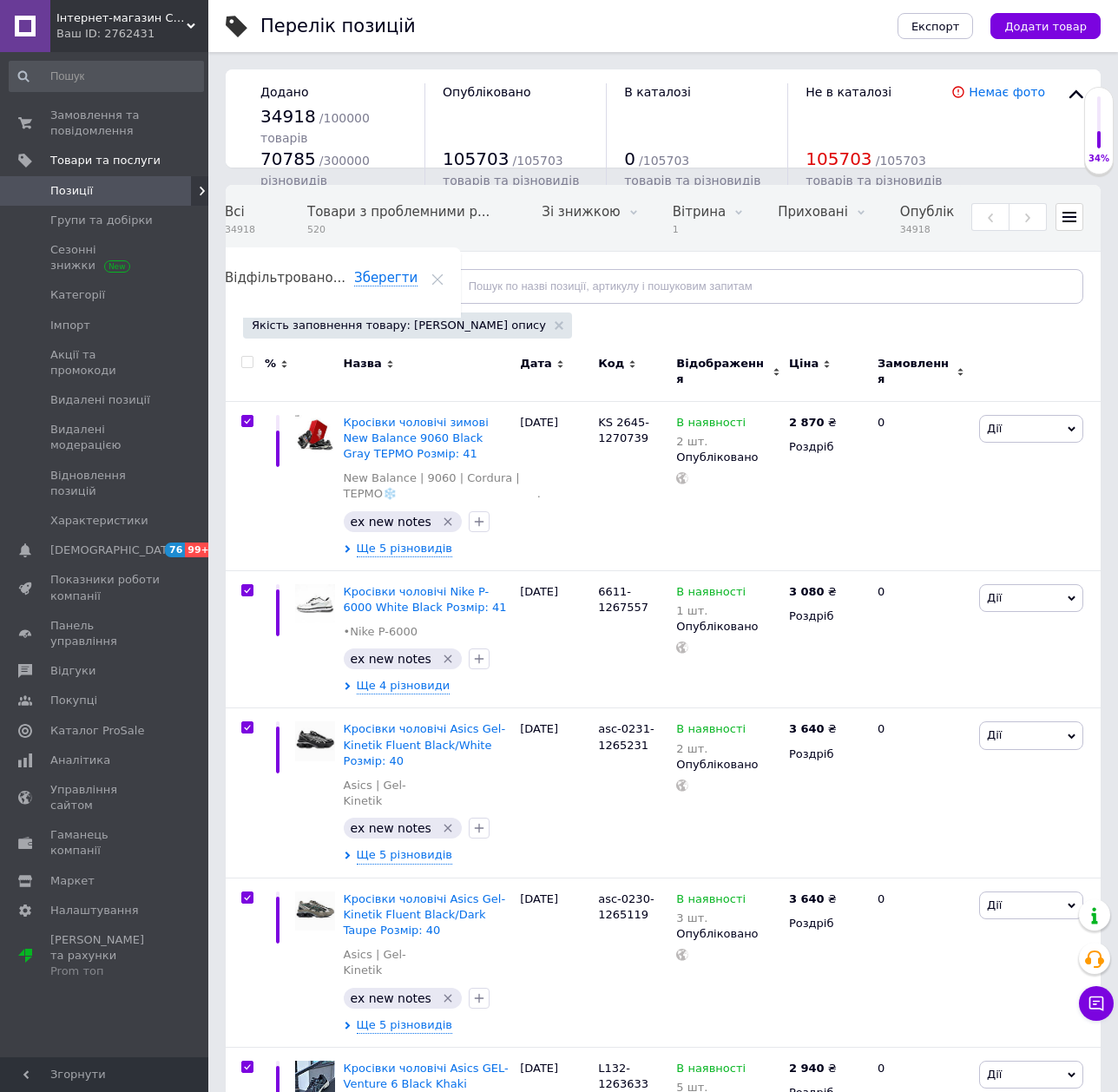
checkbox input "true"
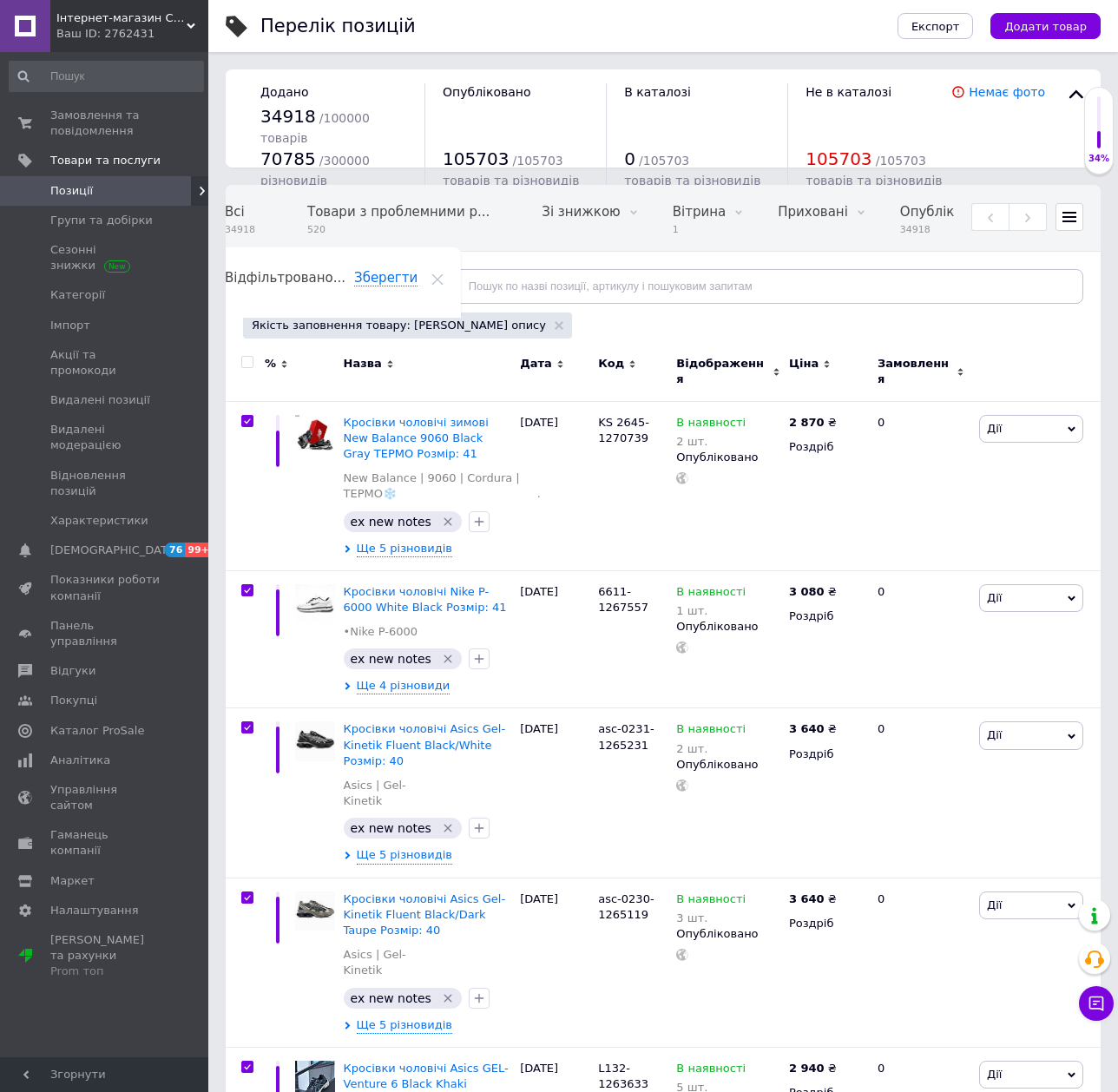
checkbox input "true"
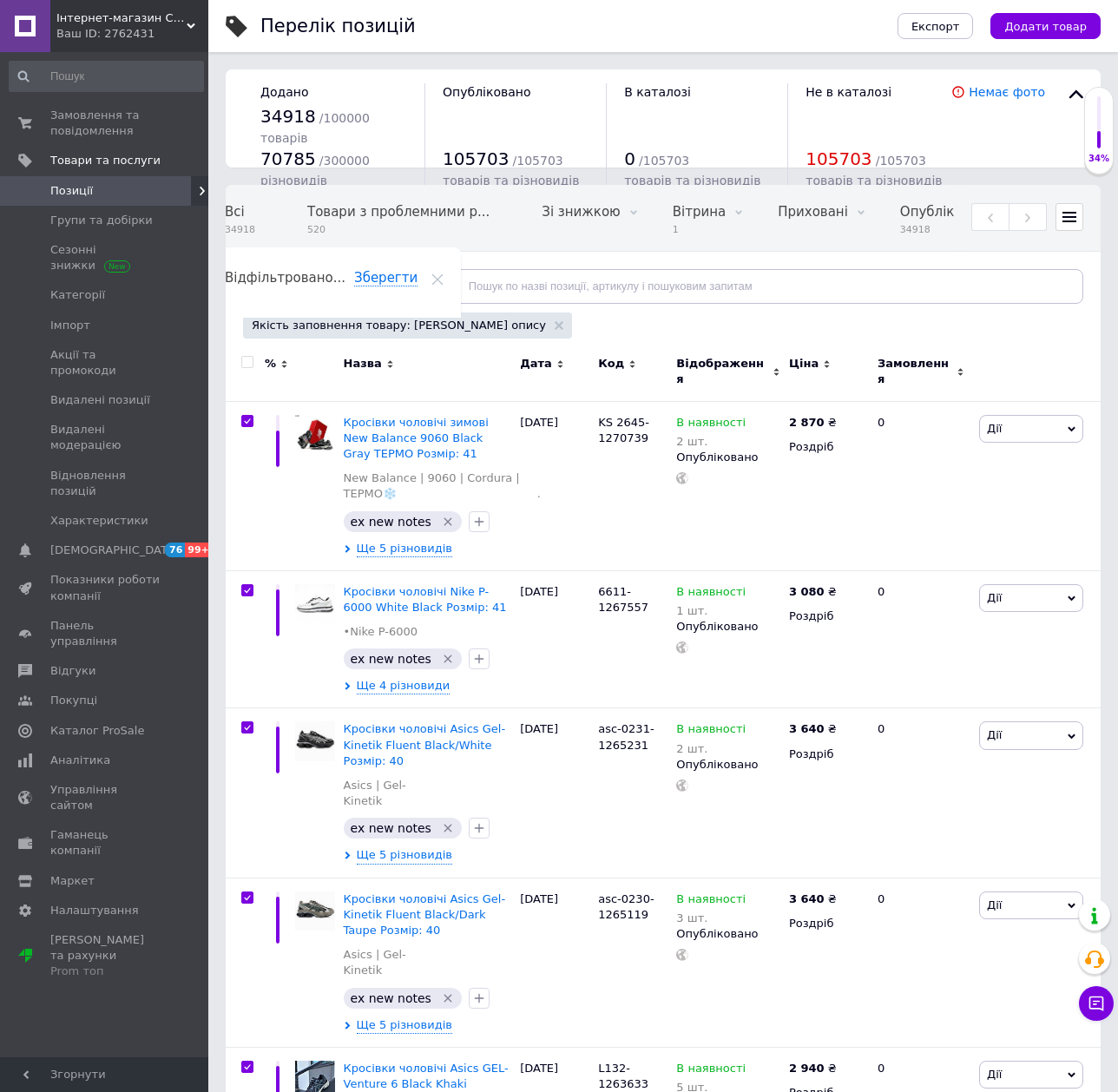
checkbox input "true"
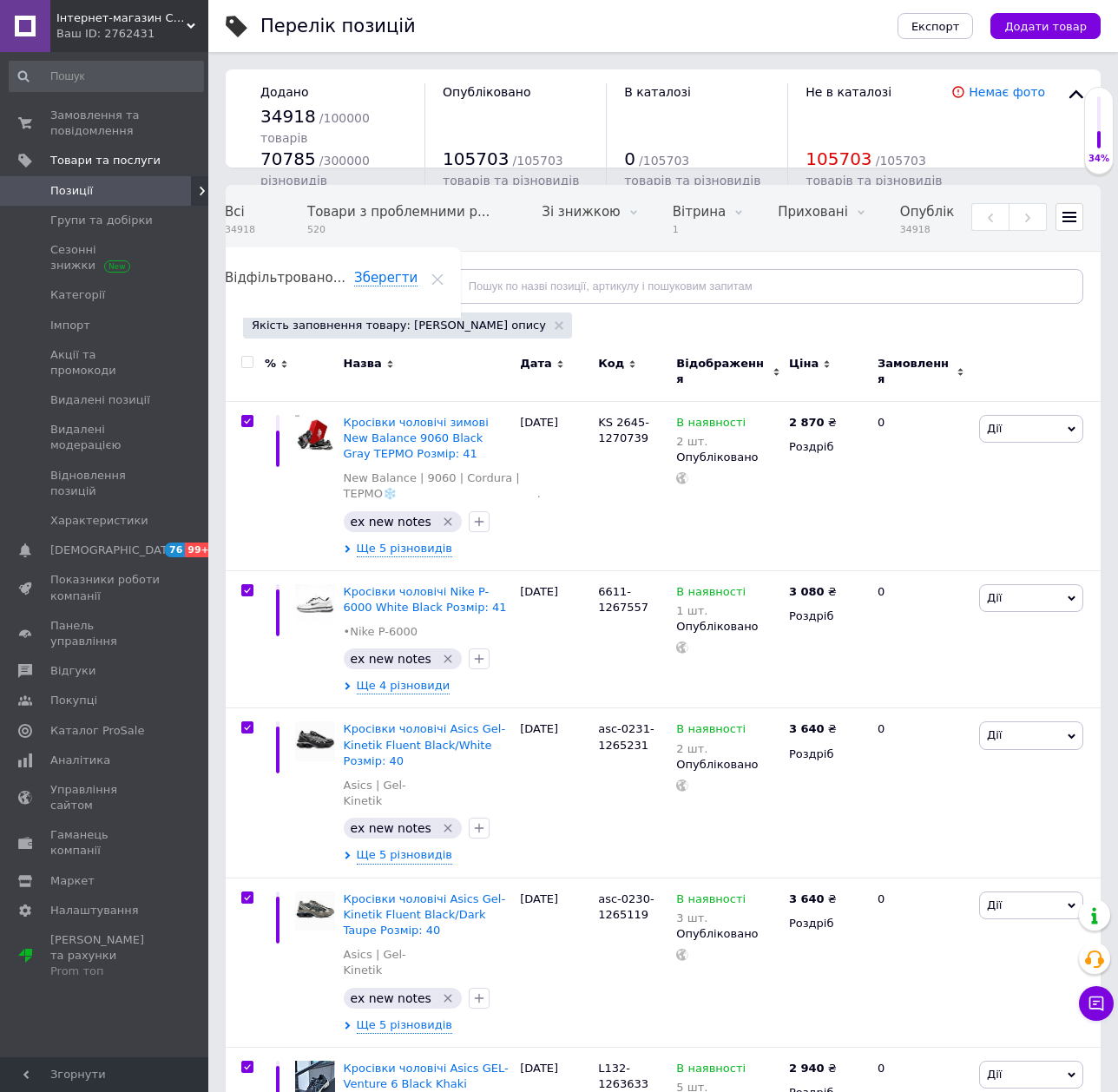
checkbox input "true"
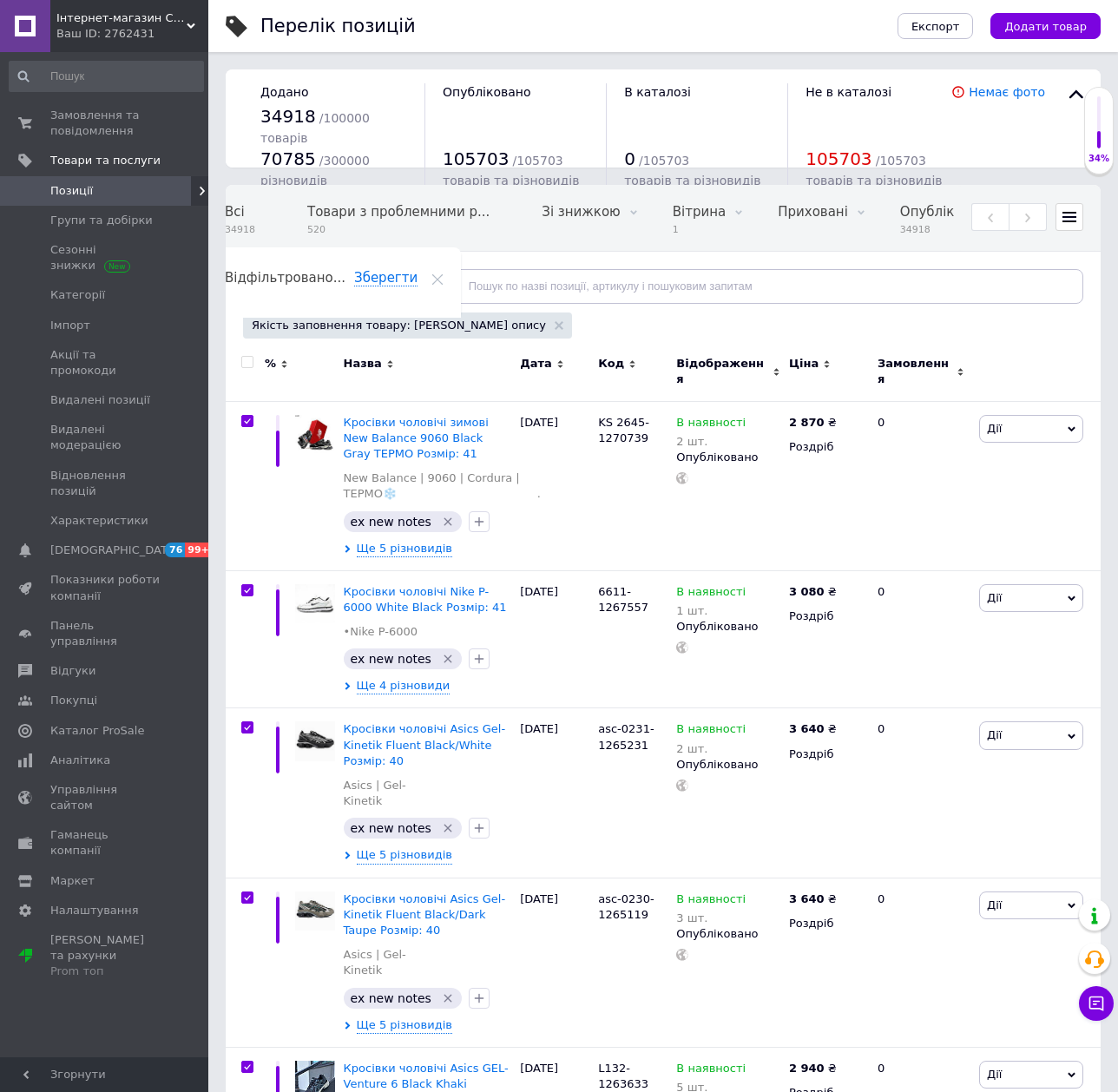
checkbox input "true"
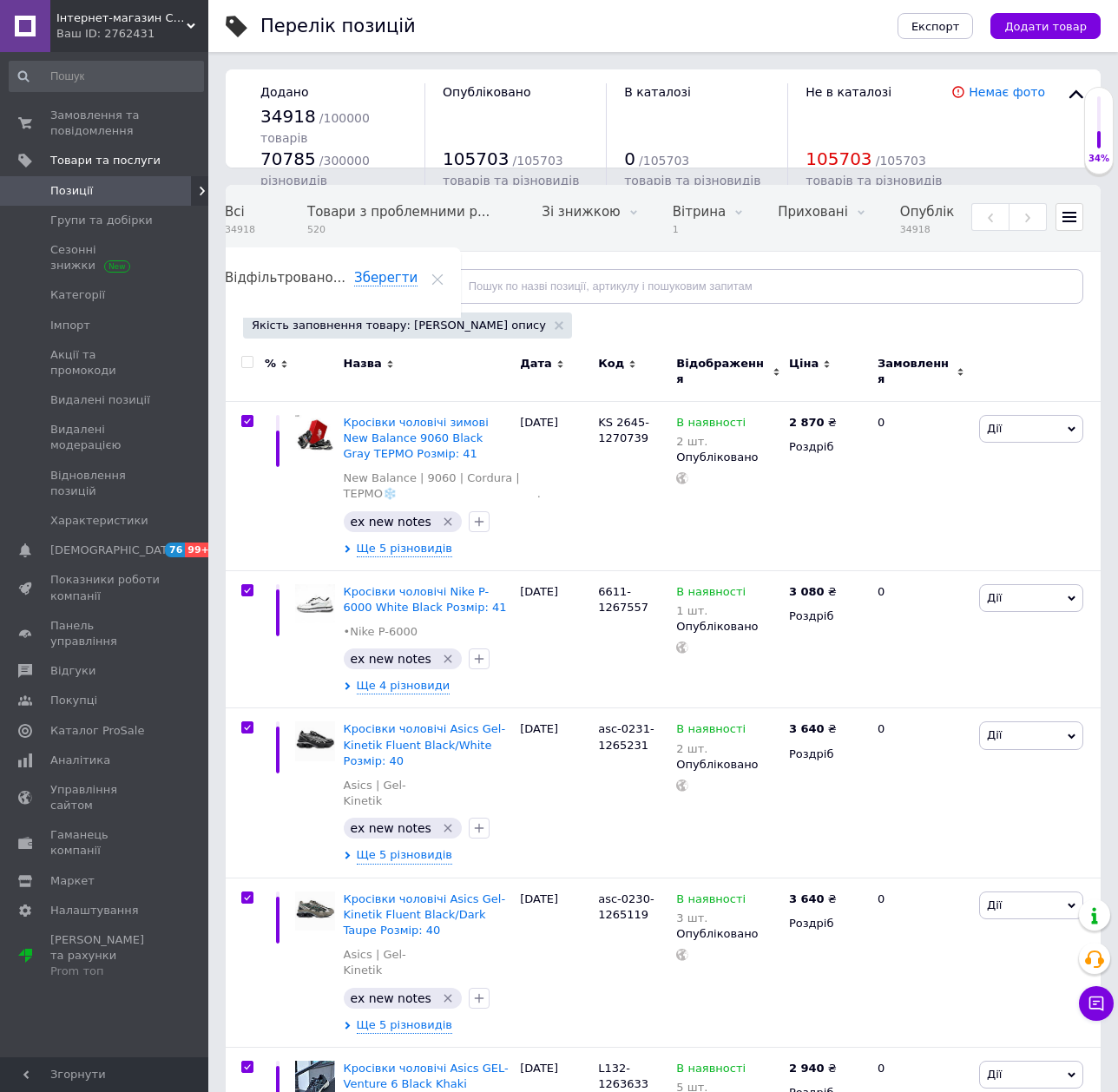
checkbox input "true"
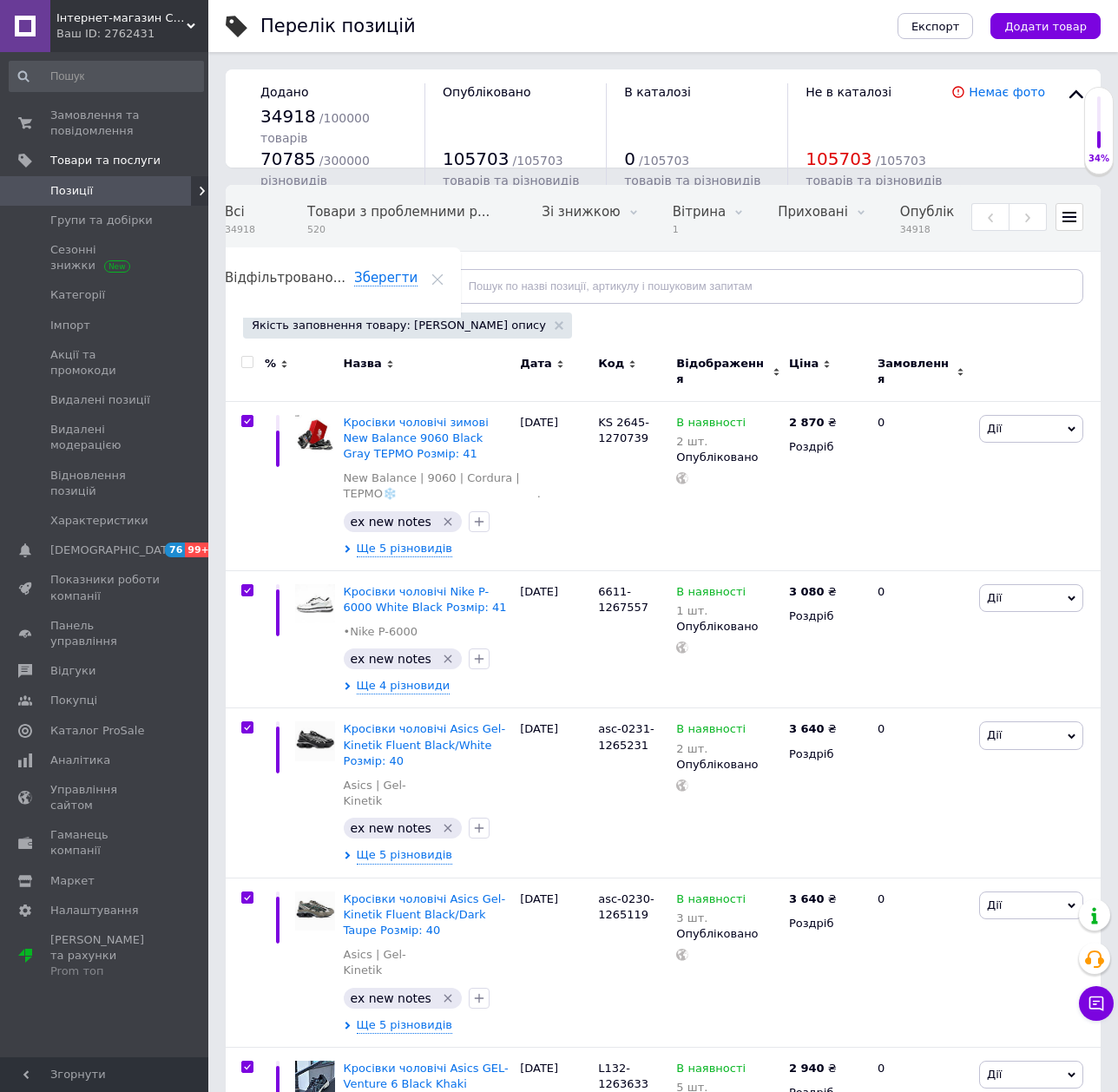
checkbox input "true"
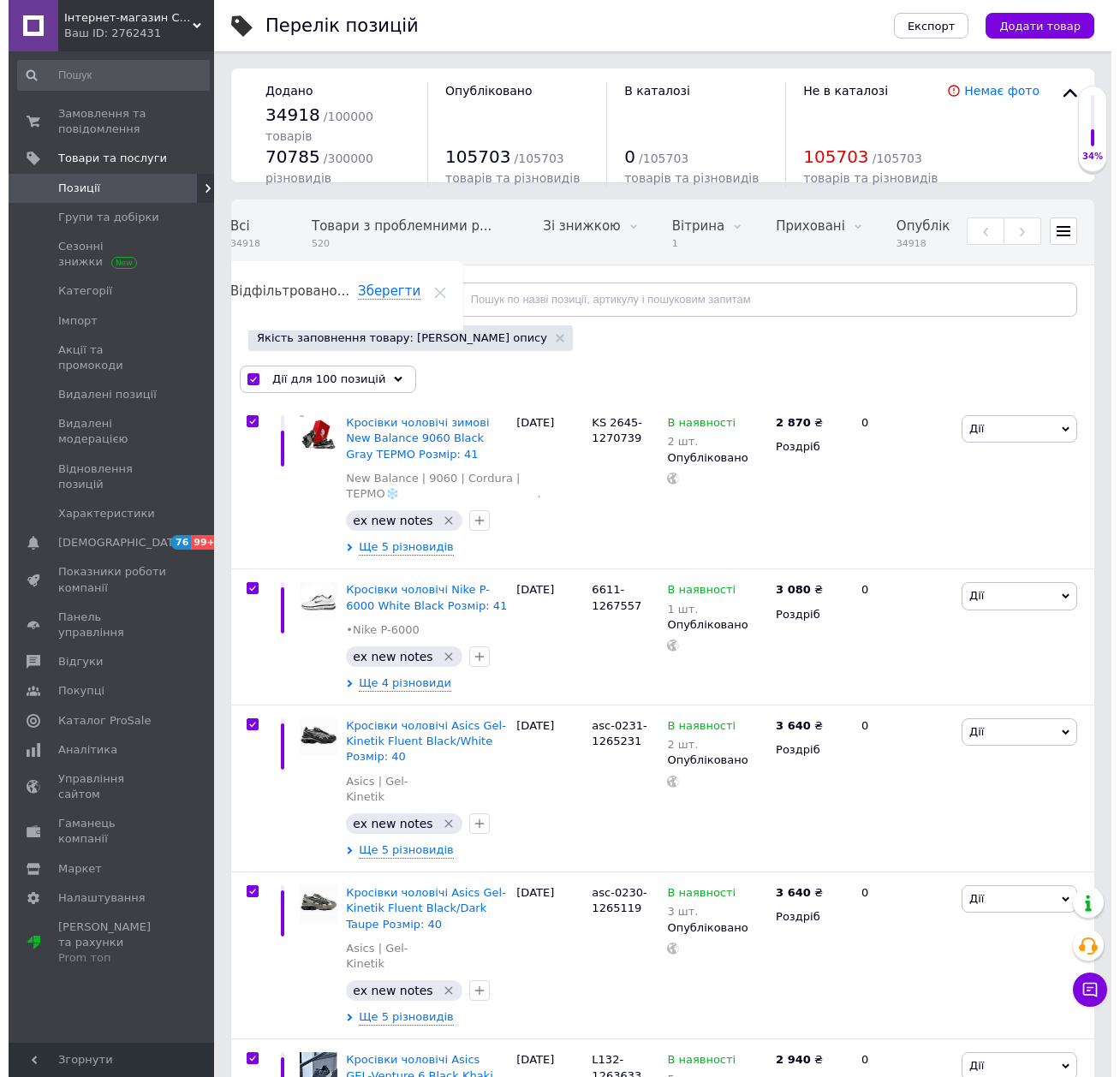
scroll to position [0, 586]
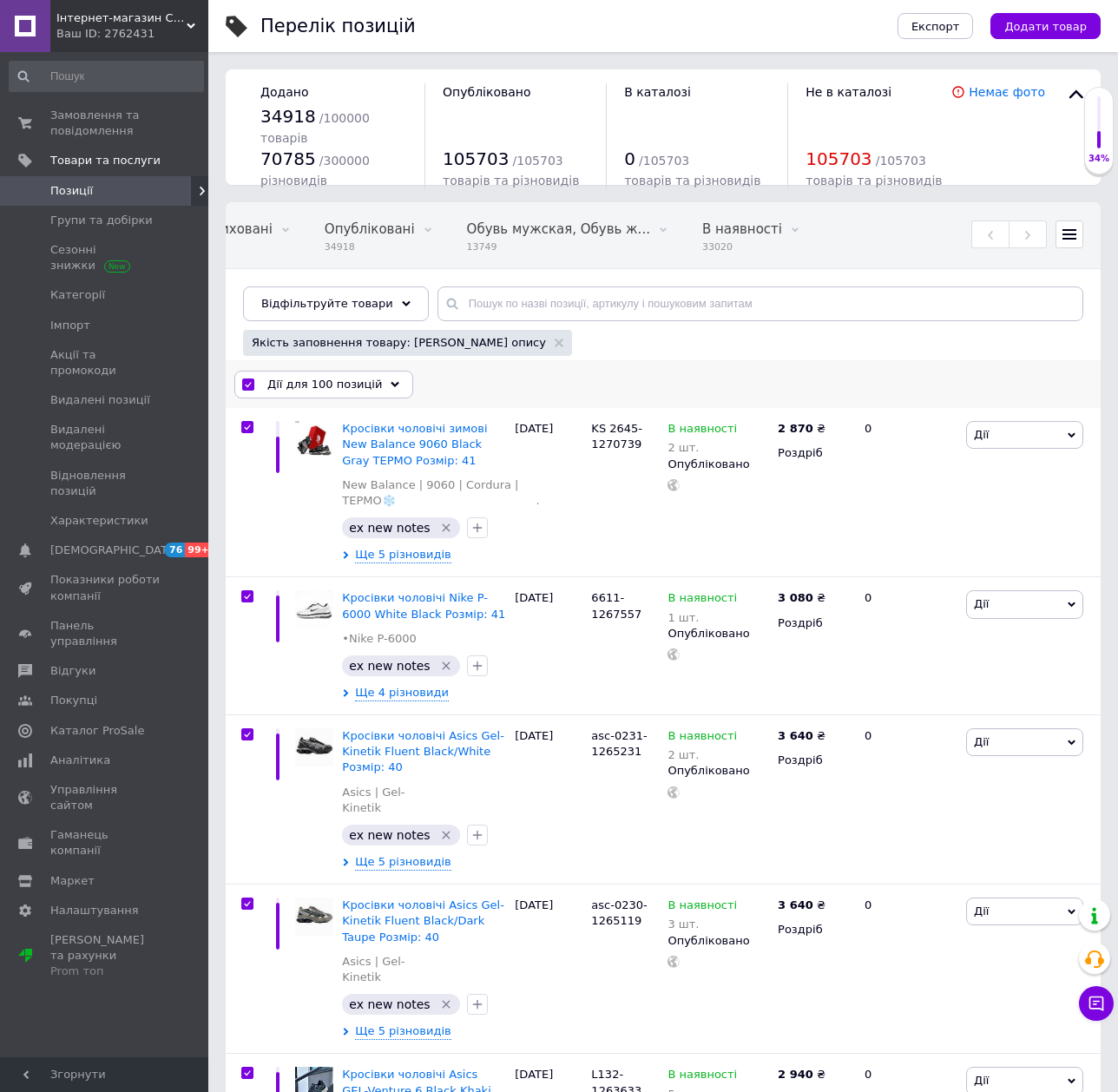
click at [293, 375] on div "Дії для 100 позицій" at bounding box center [323, 385] width 179 height 28
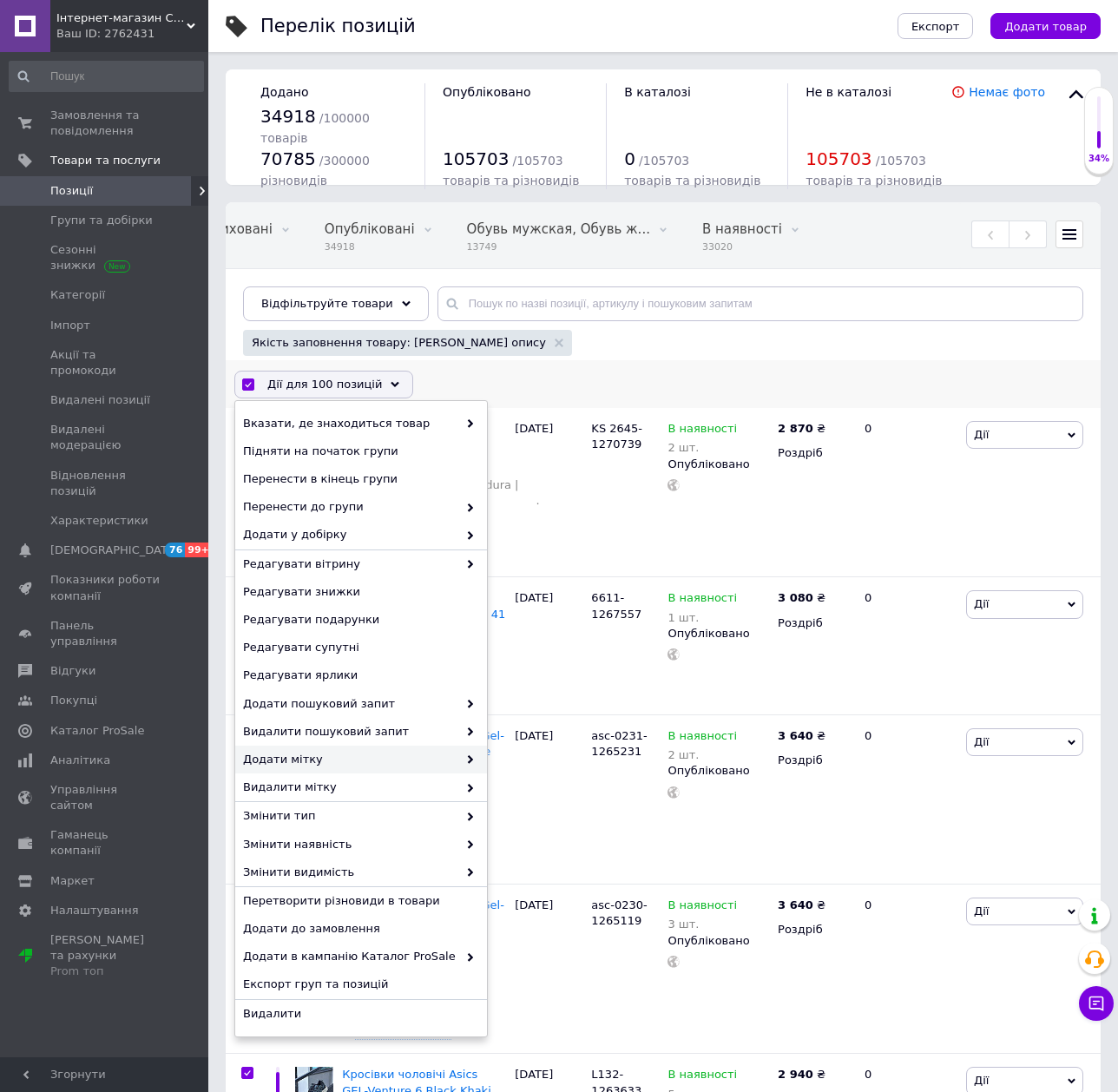
click at [331, 755] on span "Додати мітку" at bounding box center [350, 760] width 215 height 16
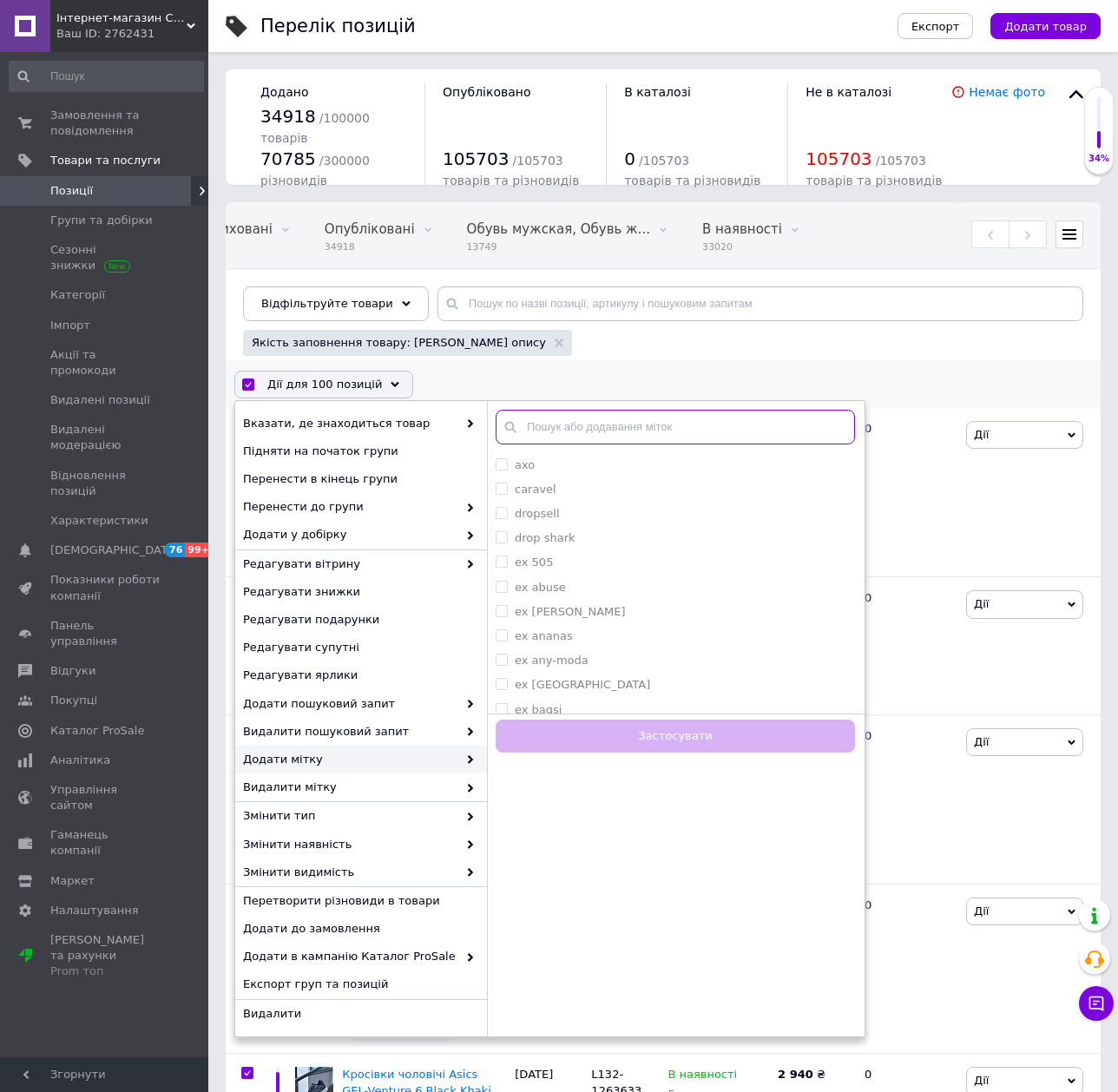
click at [584, 431] on input "text" at bounding box center [676, 428] width 359 height 35
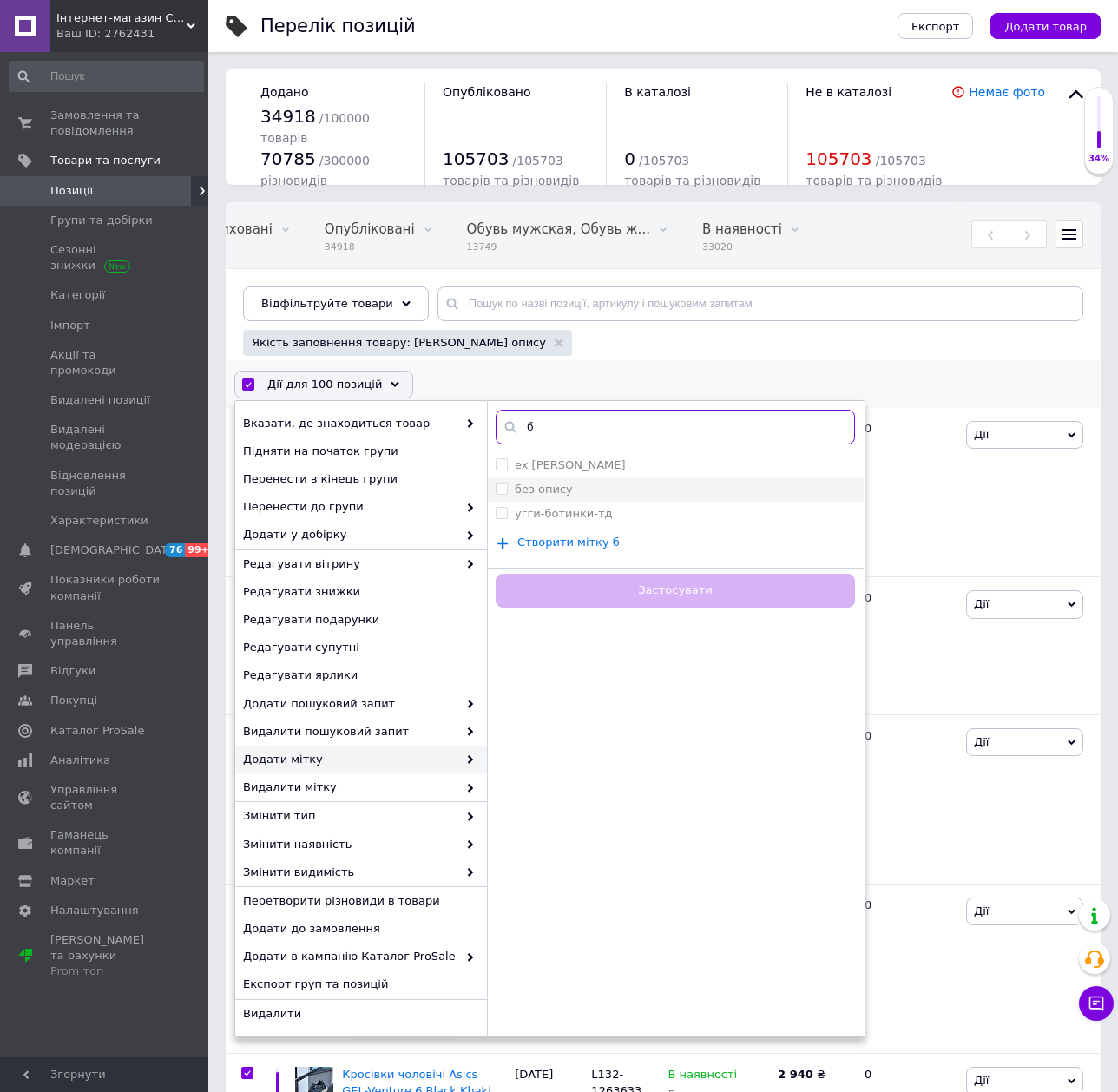
type input "б"
click at [578, 494] on div "без опису" at bounding box center [676, 490] width 359 height 16
checkbox input "true"
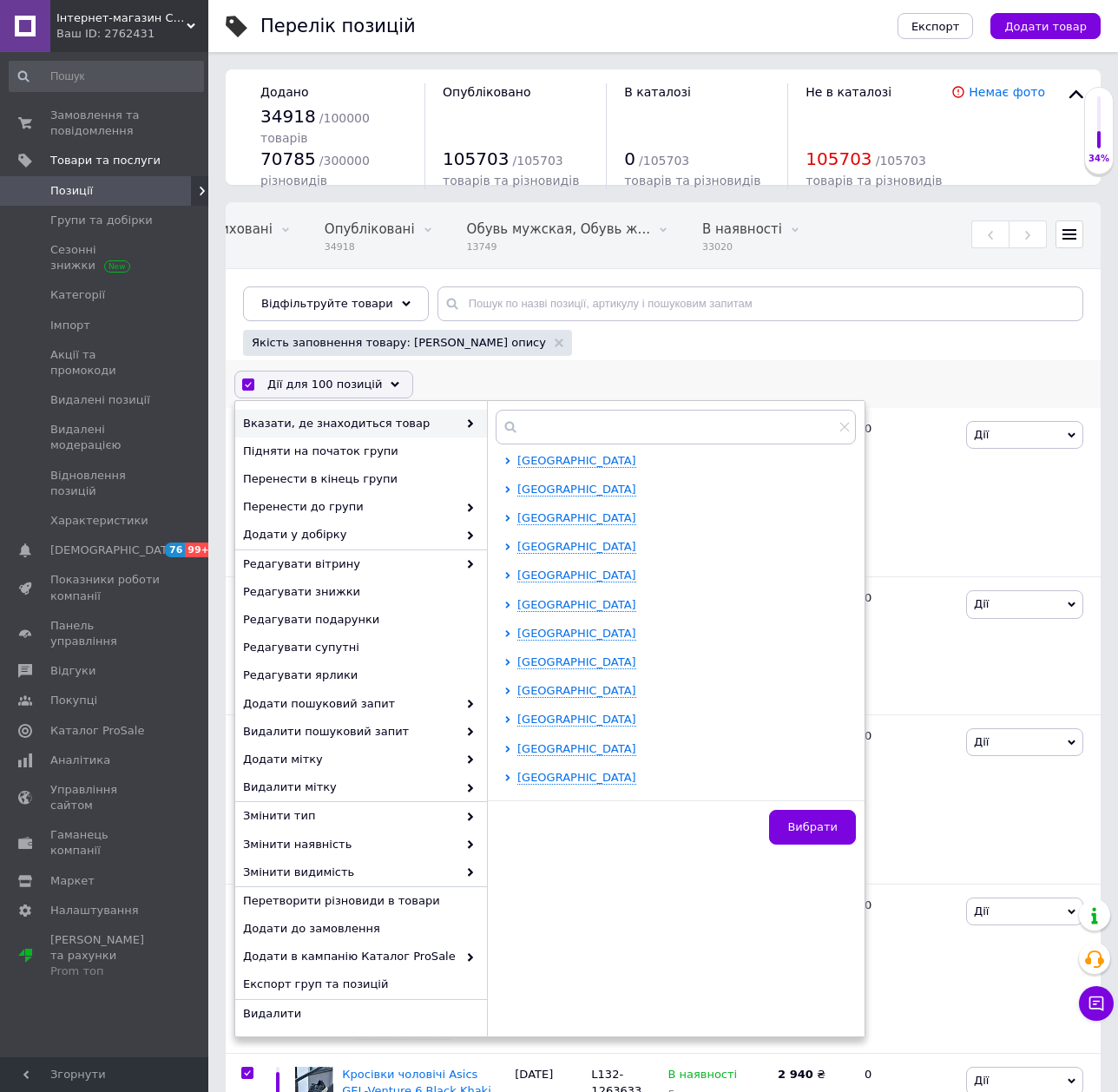
click at [131, 193] on span "Позиції" at bounding box center [105, 191] width 110 height 16
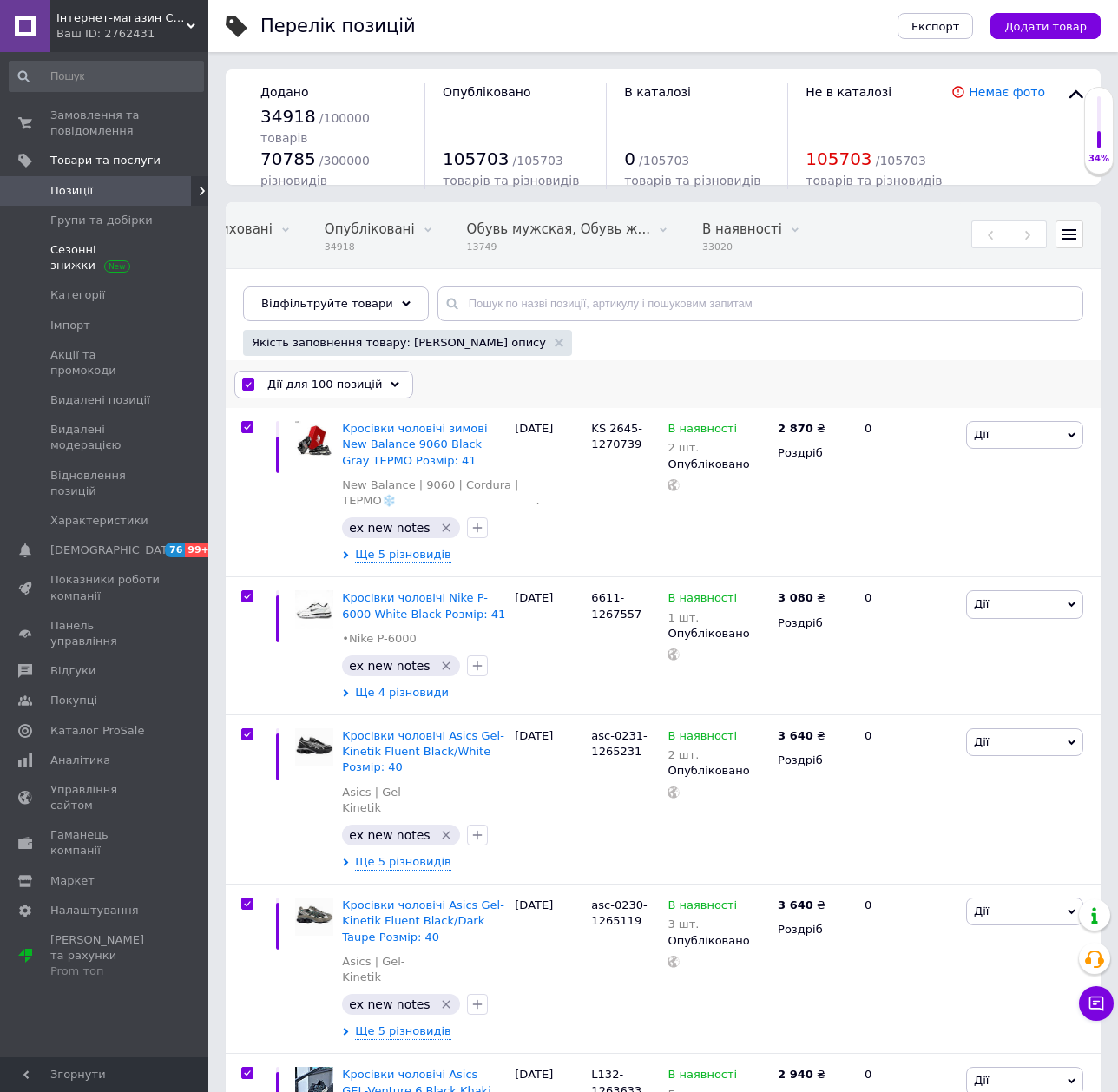
drag, startPoint x: 63, startPoint y: 330, endPoint x: 87, endPoint y: 252, distance: 81.6
click at [63, 330] on span "Імпорт" at bounding box center [70, 326] width 40 height 16
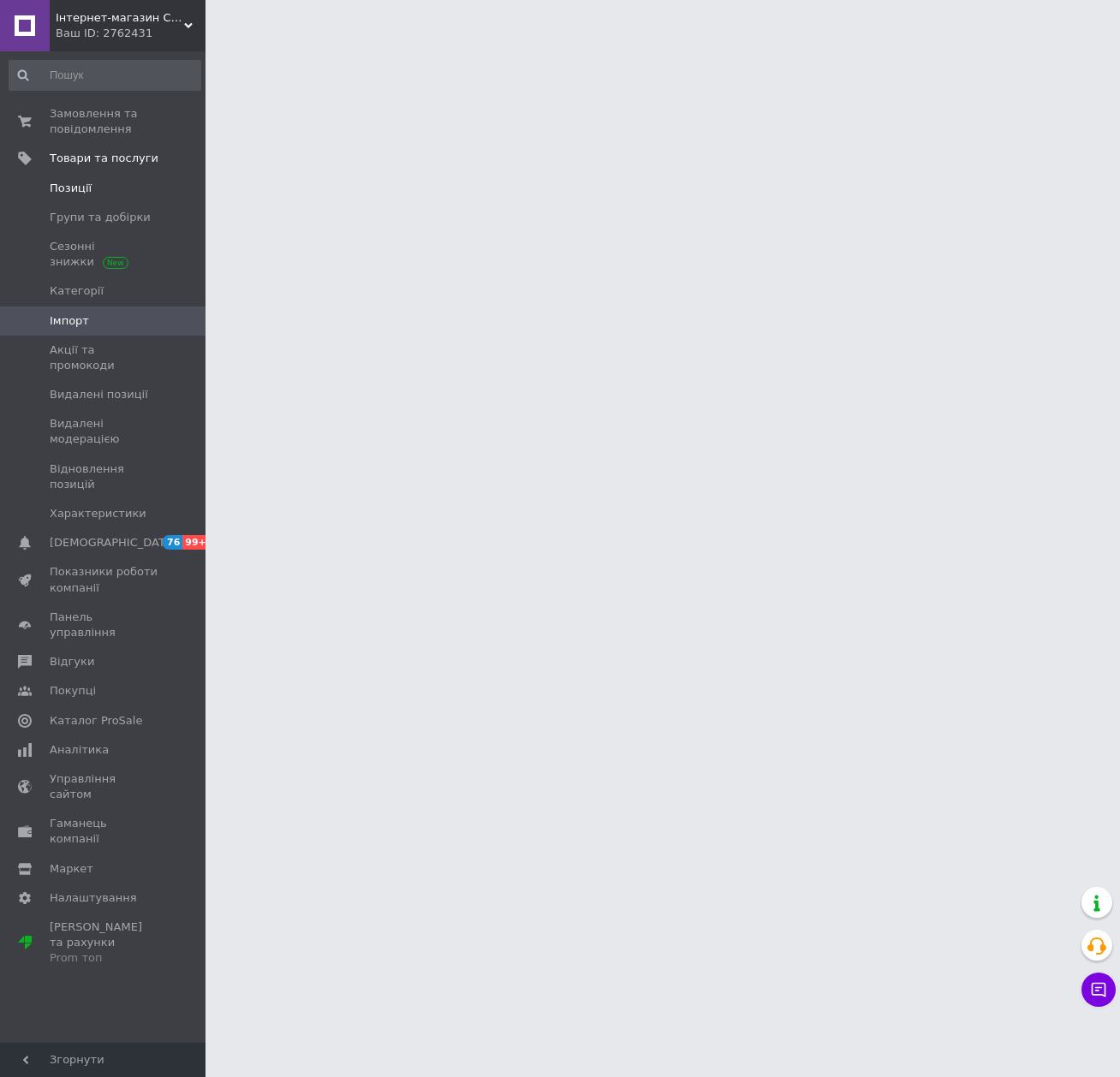
click at [103, 182] on span "Позиції" at bounding box center [104, 188] width 109 height 16
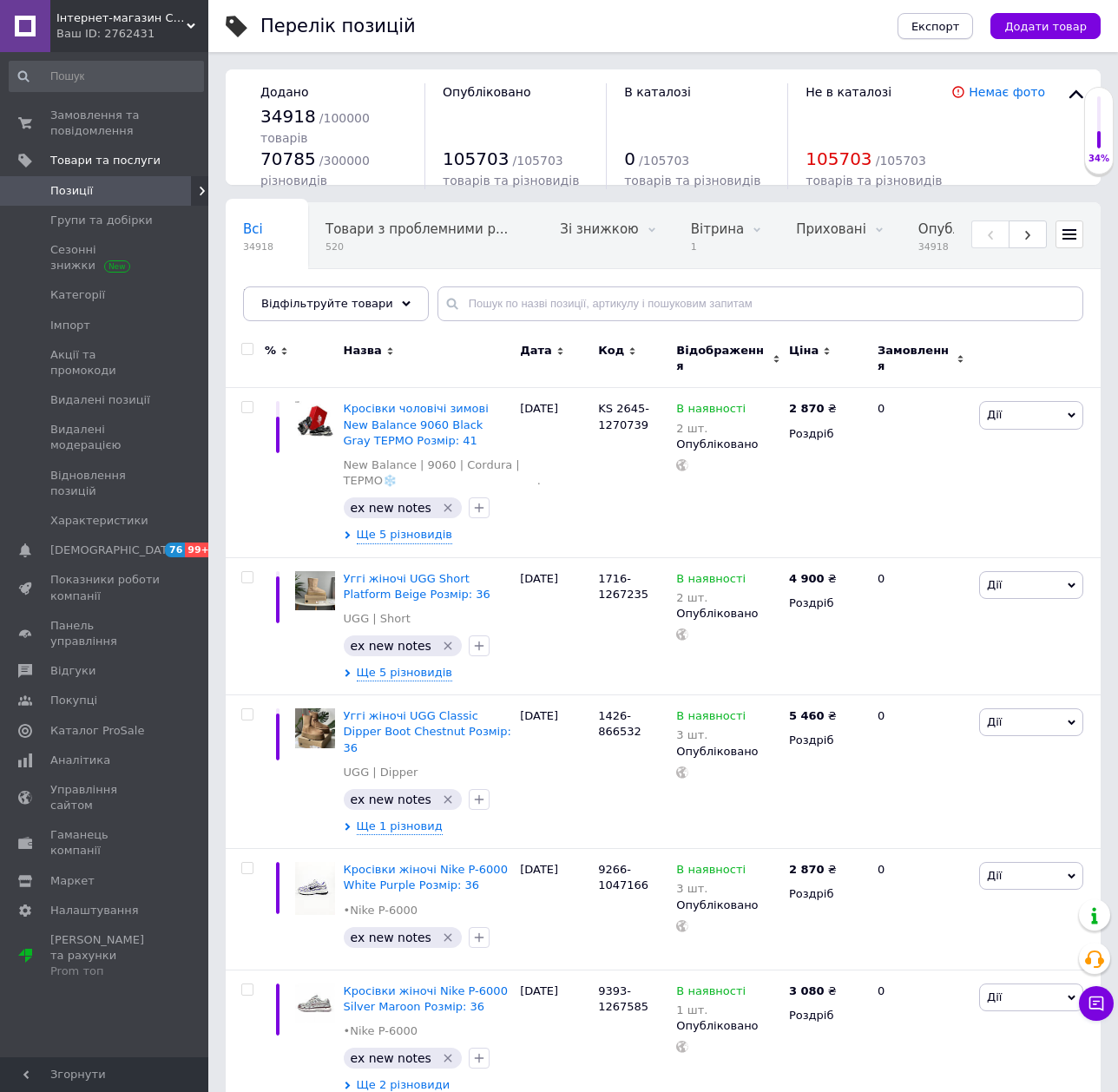
click at [956, 37] on button "Експорт" at bounding box center [935, 26] width 76 height 26
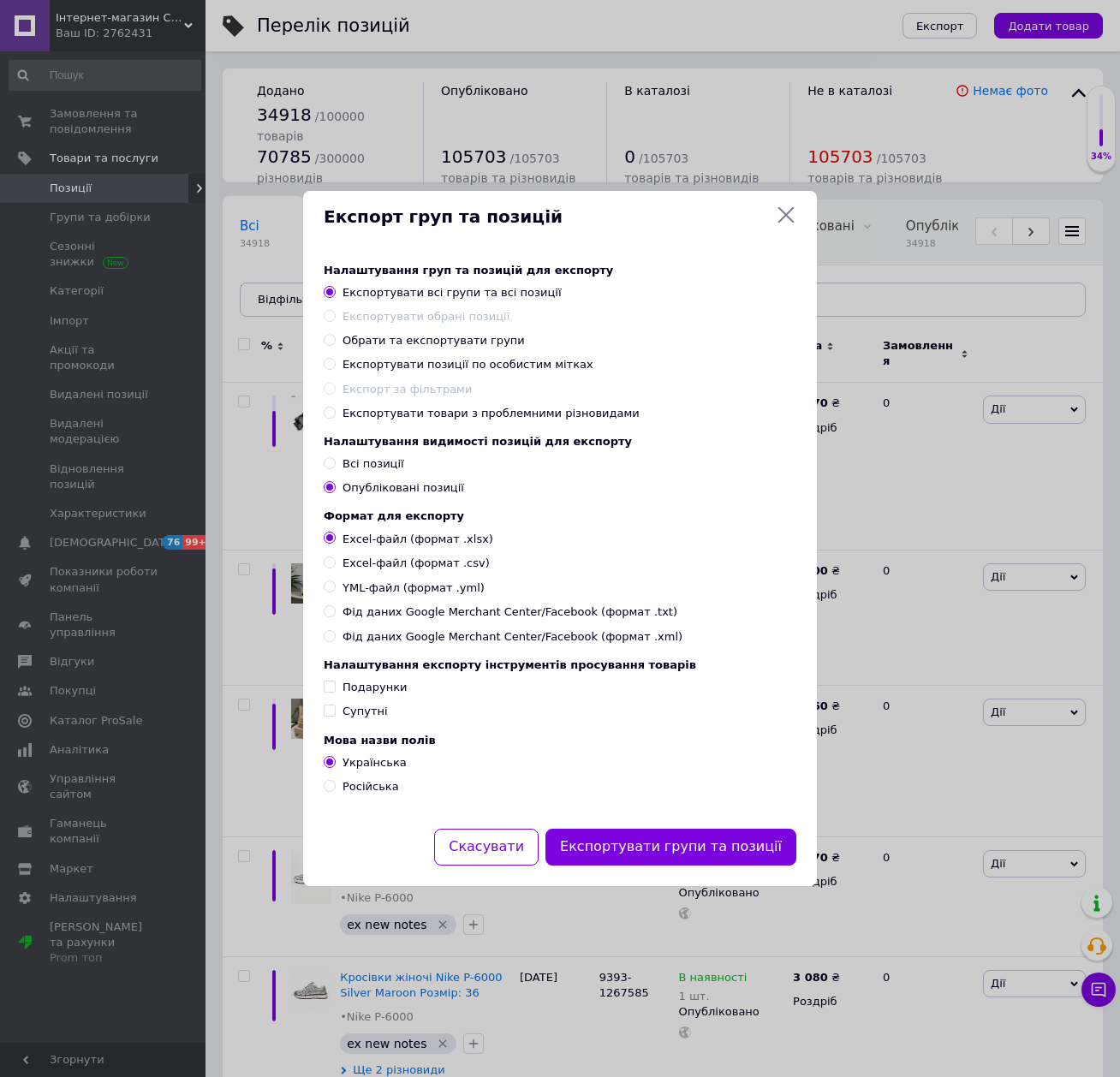
click at [466, 406] on span "Експортувати товари з проблемними різновидами" at bounding box center [491, 412] width 297 height 13
click at [334, 406] on input "Експортувати товари з проблемними різновидами" at bounding box center [328, 411] width 11 height 11
radio input "true"
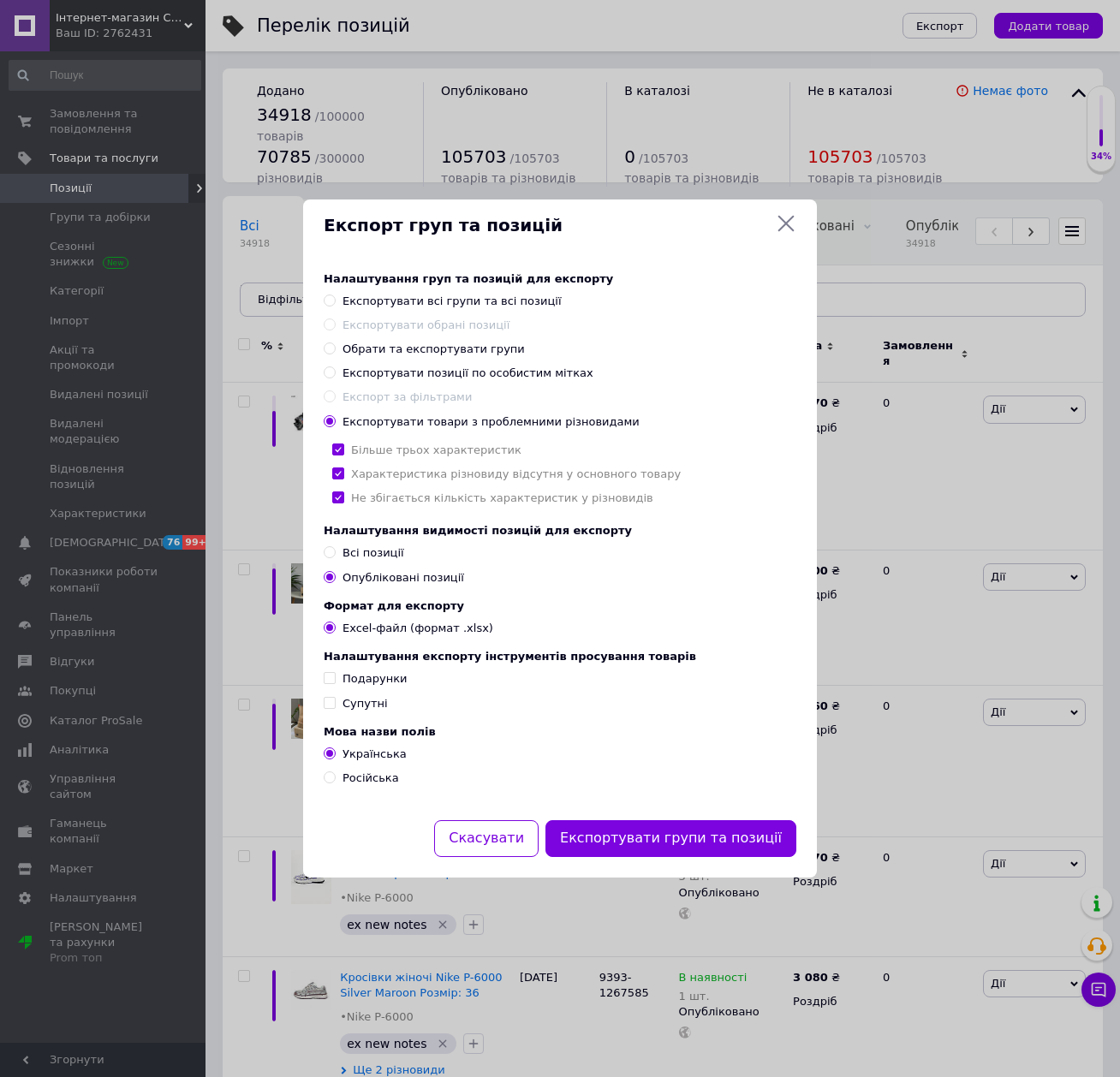
click at [337, 553] on label "Всі позиції" at bounding box center [363, 553] width 80 height 16
click at [334, 553] on input "Всі позиції" at bounding box center [328, 551] width 11 height 11
radio input "true"
click at [648, 841] on button "Експортувати групи та позиції" at bounding box center [671, 838] width 251 height 37
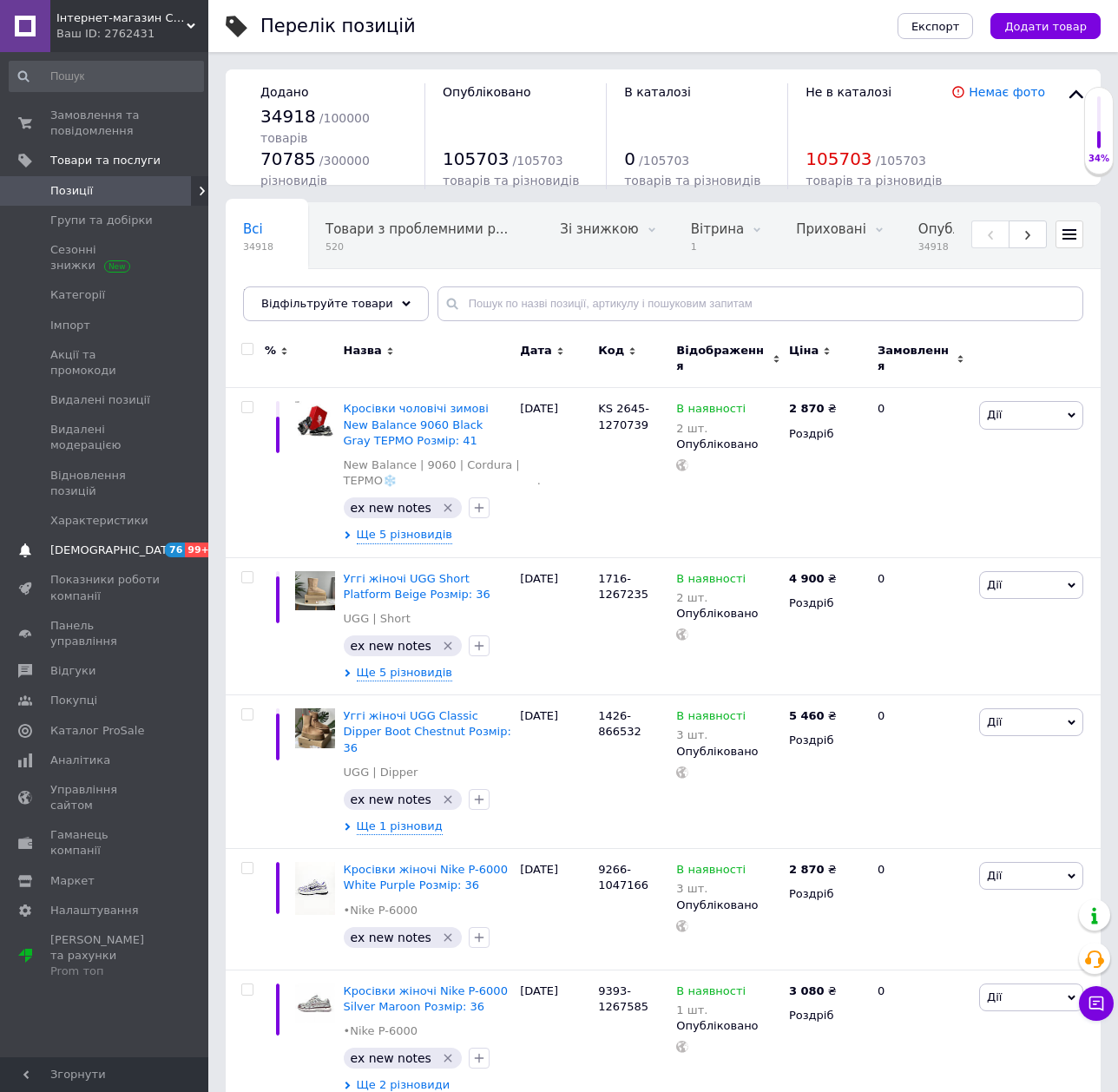
click at [66, 542] on span "[DEMOGRAPHIC_DATA]" at bounding box center [114, 550] width 129 height 16
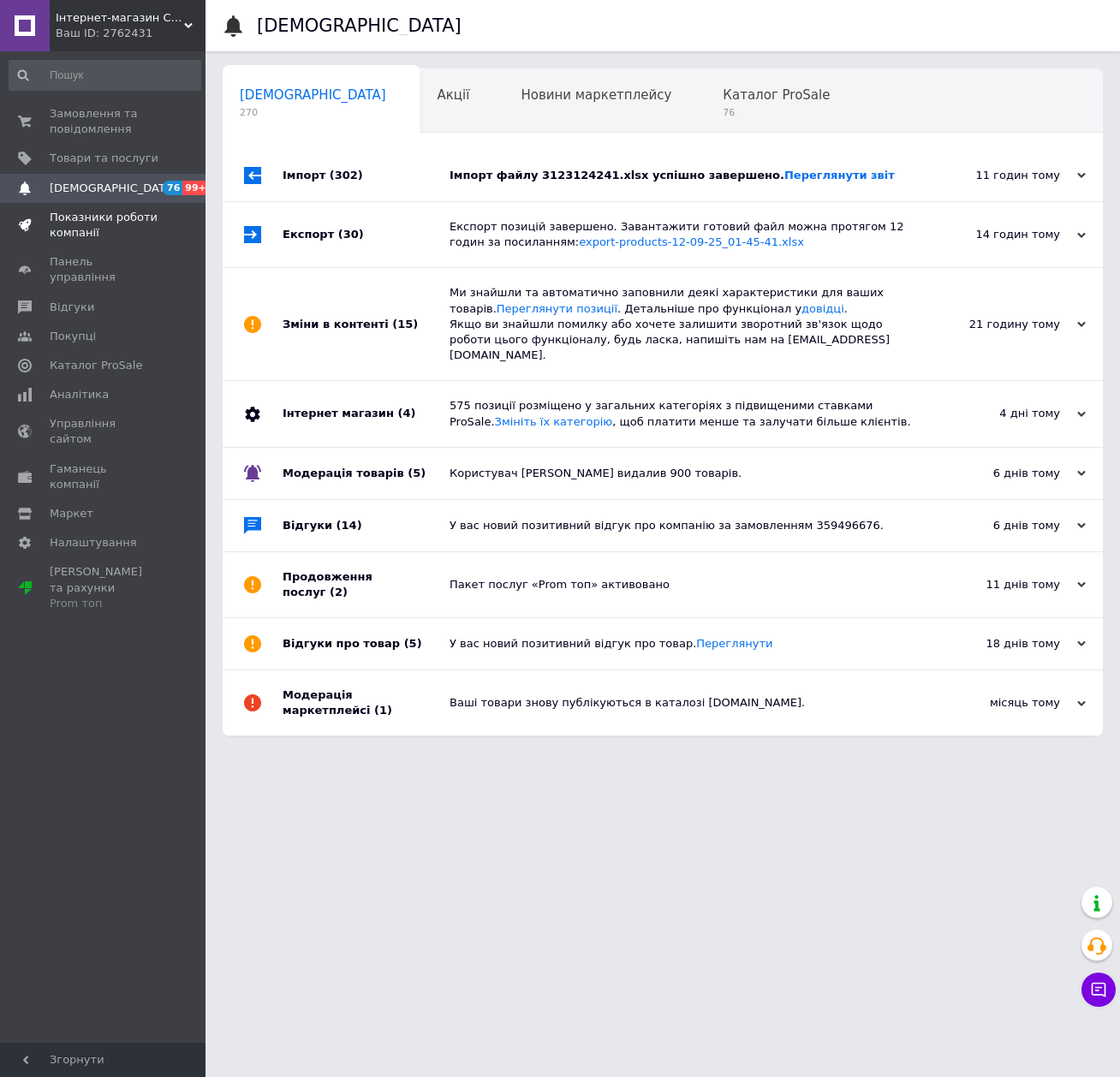
drag, startPoint x: 63, startPoint y: 220, endPoint x: 63, endPoint y: 207, distance: 13.0
click at [63, 220] on span "Показники роботи компанії" at bounding box center [104, 226] width 109 height 31
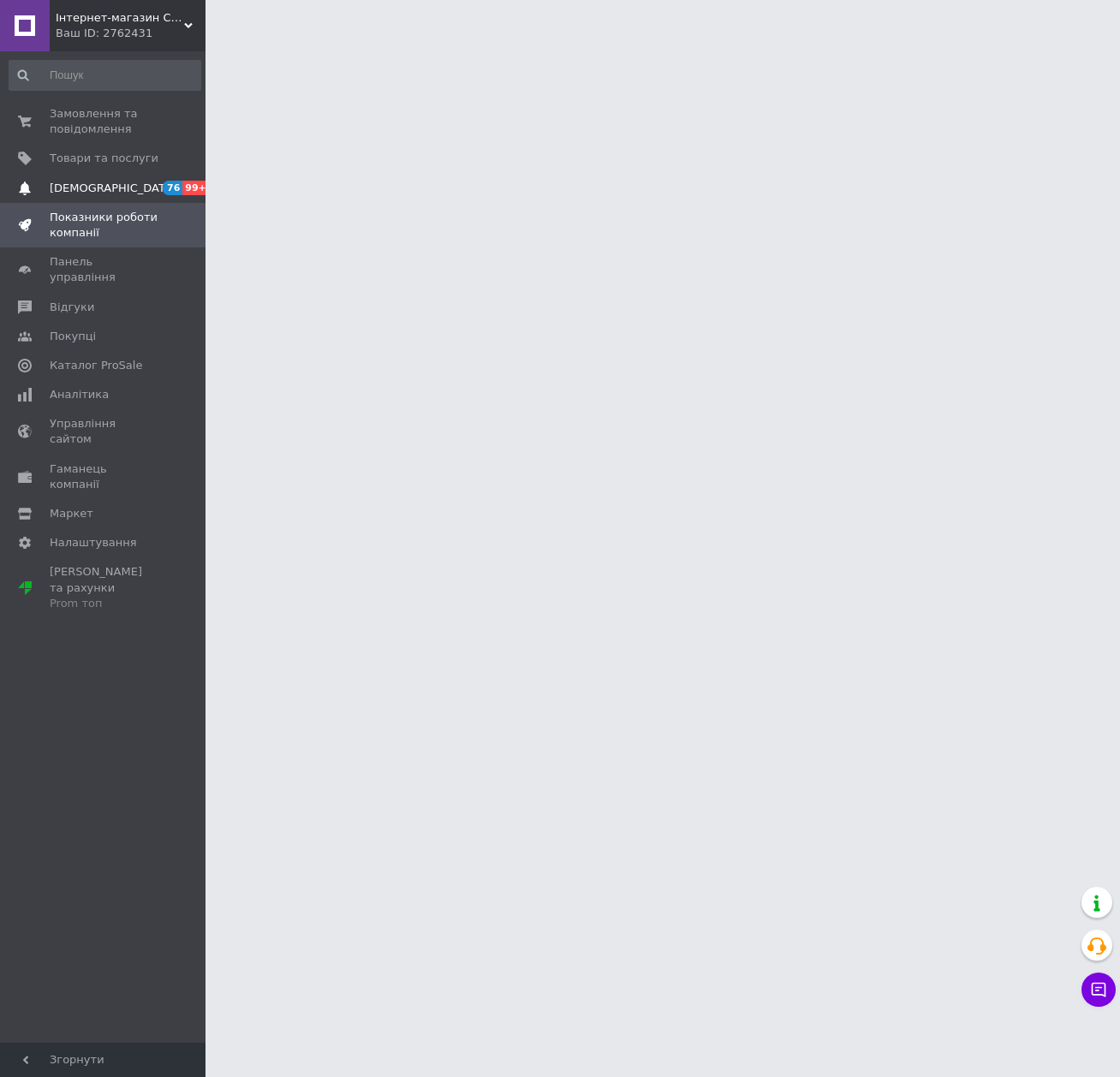
click at [62, 189] on span "[DEMOGRAPHIC_DATA]" at bounding box center [112, 188] width 127 height 16
